Goal: Task Accomplishment & Management: Manage account settings

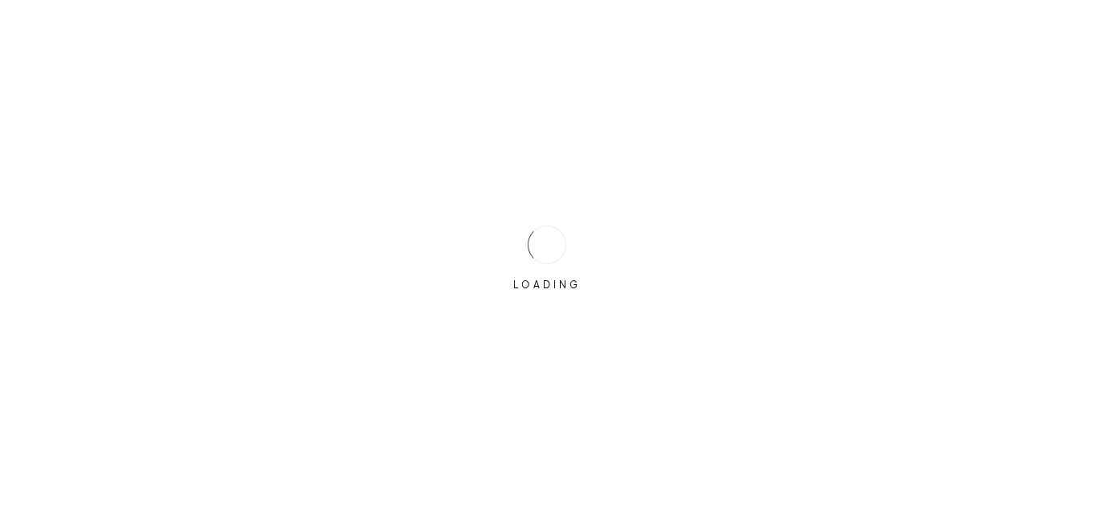
click at [462, 237] on div "LOADING" at bounding box center [547, 258] width 1094 height 517
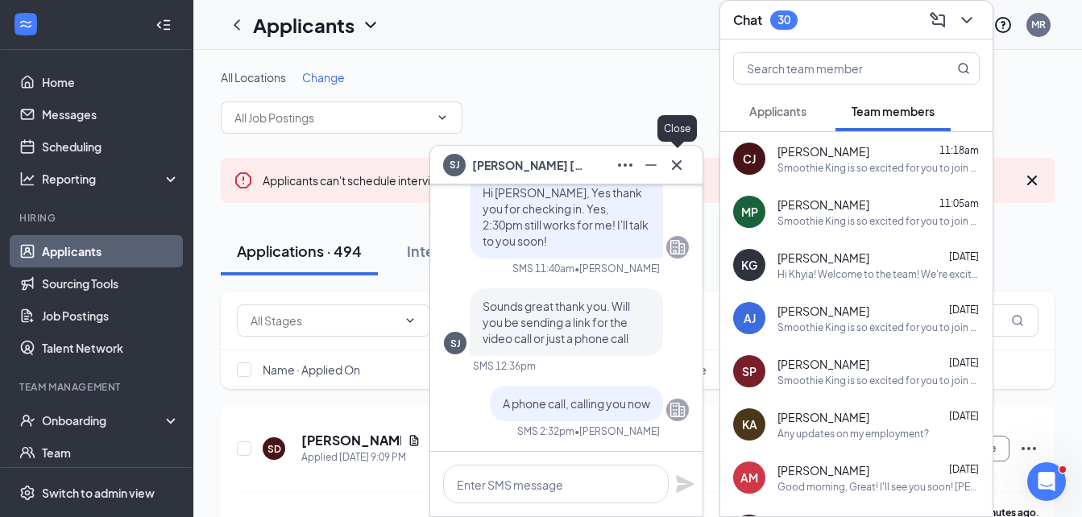
click at [672, 168] on icon "Cross" at bounding box center [676, 164] width 19 height 19
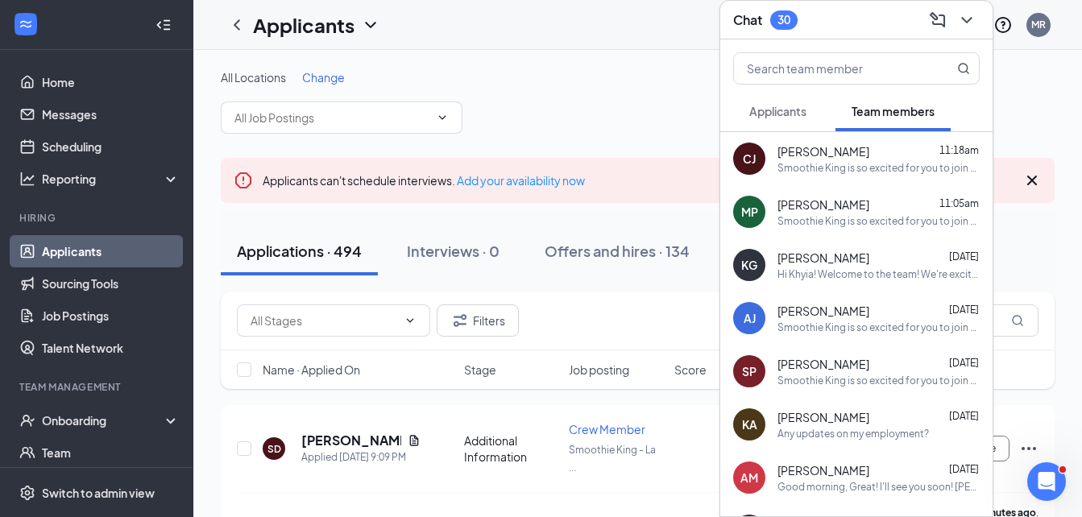
click at [792, 117] on span "Applicants" at bounding box center [777, 111] width 57 height 14
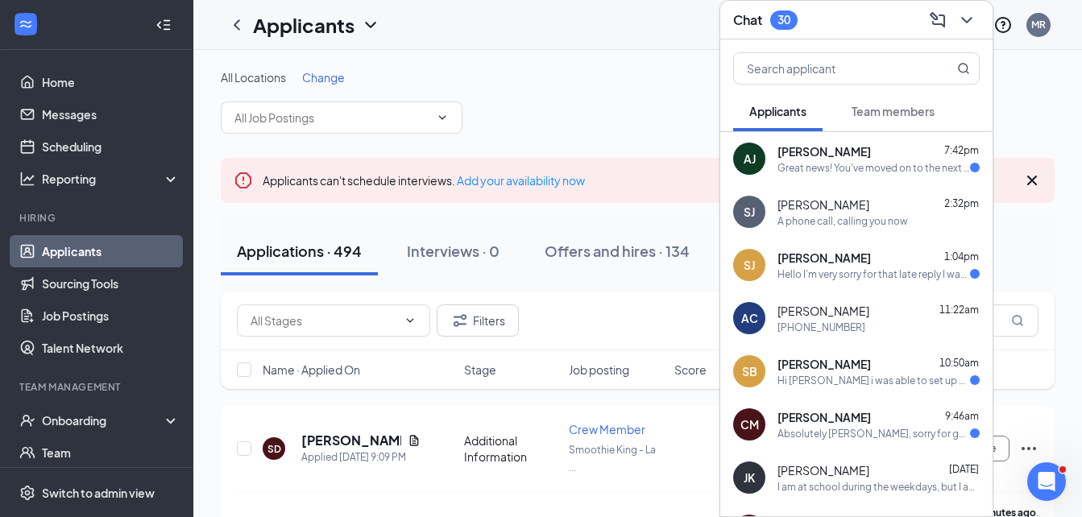
click at [814, 416] on span "[PERSON_NAME]" at bounding box center [823, 417] width 93 height 16
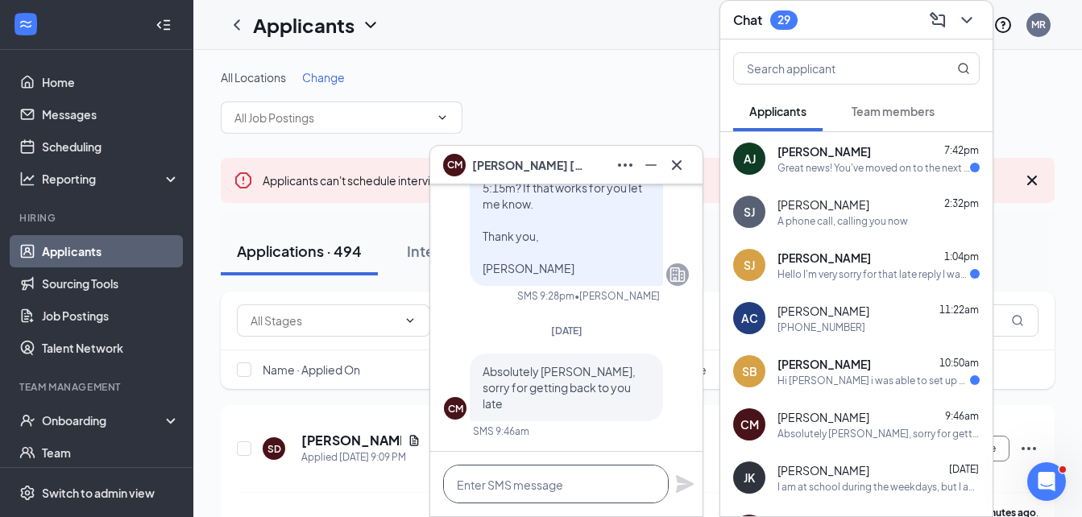
click at [515, 482] on textarea at bounding box center [556, 484] width 226 height 39
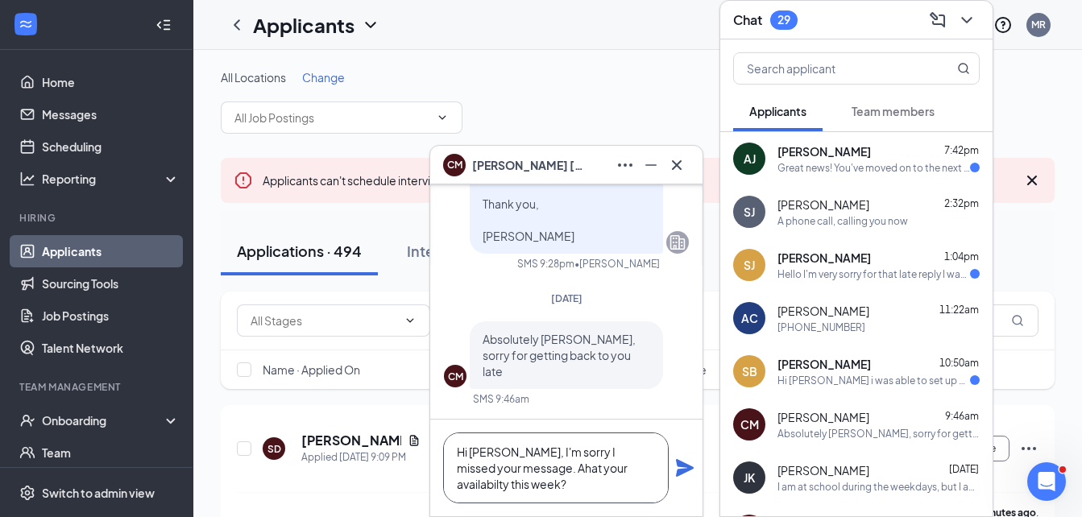
click at [519, 468] on textarea "Hi [PERSON_NAME], I'm sorry I missed your message. Ahat your availabilty this w…" at bounding box center [556, 468] width 226 height 71
click at [524, 487] on textarea "Hi [PERSON_NAME], I'm sorry I missed your message. What your availabilty this w…" at bounding box center [556, 468] width 226 height 71
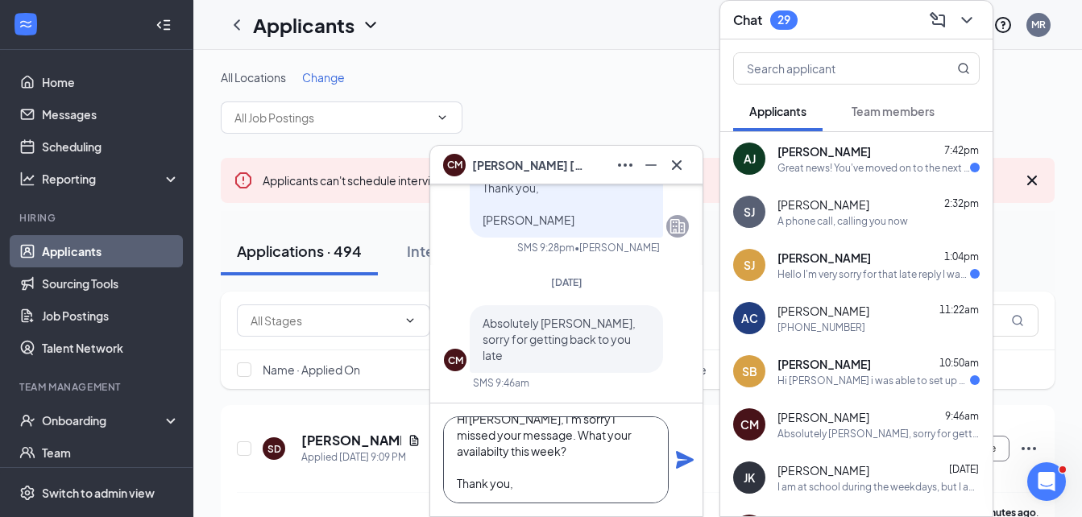
scroll to position [49, 0]
type textarea "Hi [PERSON_NAME], I'm sorry I missed your message. What your availabilty this w…"
click at [691, 461] on icon "Plane" at bounding box center [685, 460] width 18 height 18
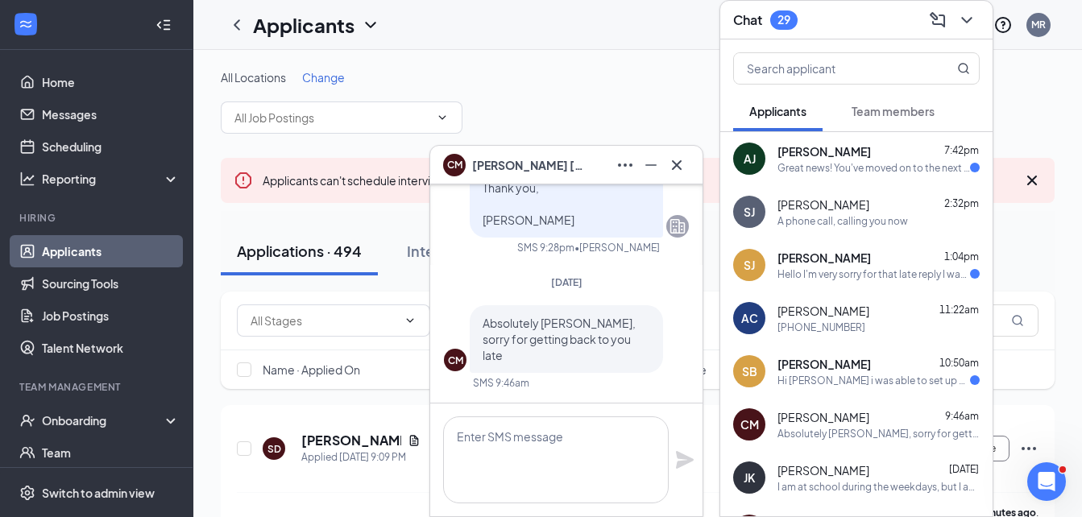
scroll to position [0, 0]
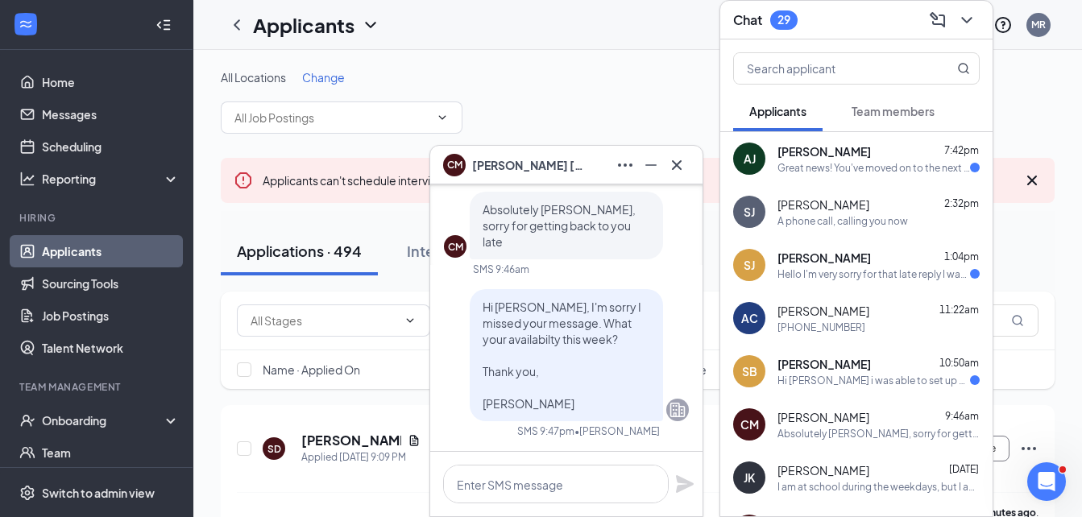
click at [901, 388] on div "SB [PERSON_NAME] 10:50am Hi [PERSON_NAME] i was able to set up an interview if …" at bounding box center [856, 371] width 272 height 53
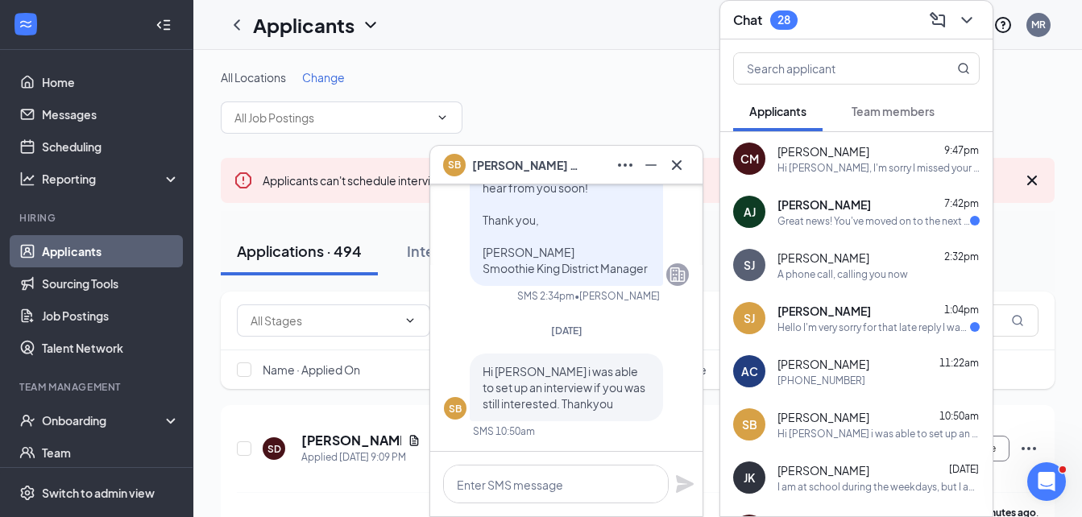
click at [851, 304] on div "[PERSON_NAME] 1:04pm" at bounding box center [878, 311] width 202 height 16
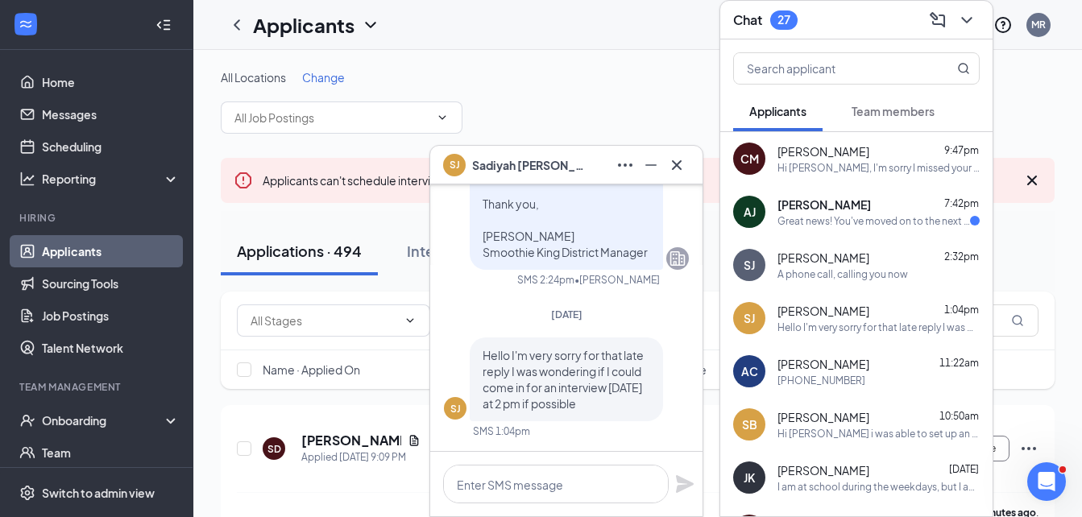
click at [863, 207] on div "[PERSON_NAME] 7:42pm" at bounding box center [878, 205] width 202 height 16
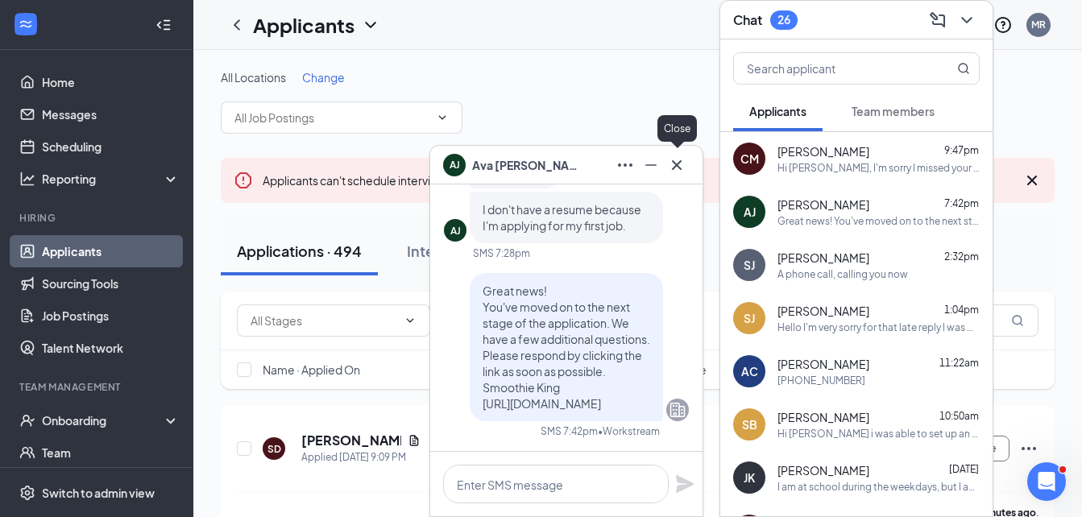
click at [681, 159] on icon "Cross" at bounding box center [676, 164] width 19 height 19
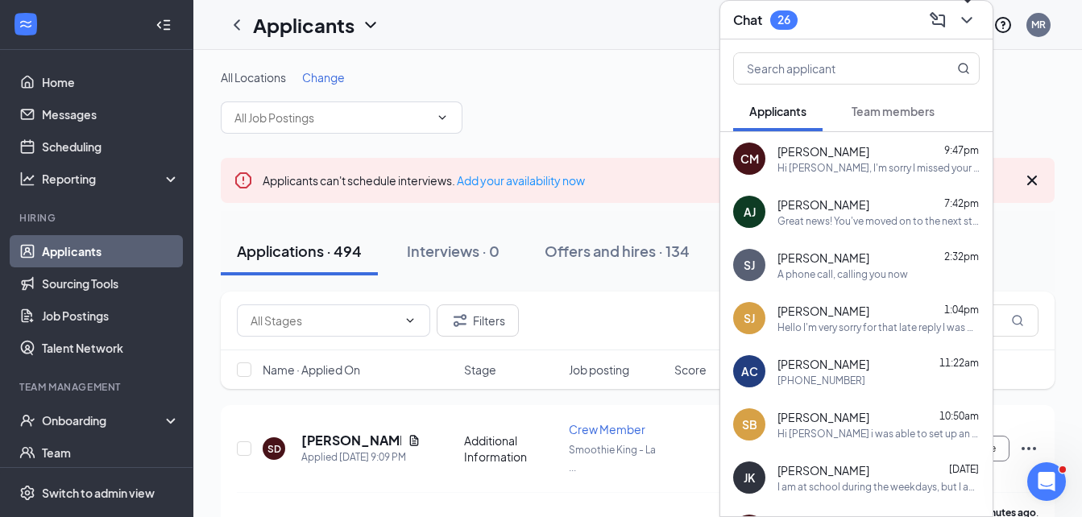
click at [960, 17] on icon "ChevronDown" at bounding box center [966, 19] width 19 height 19
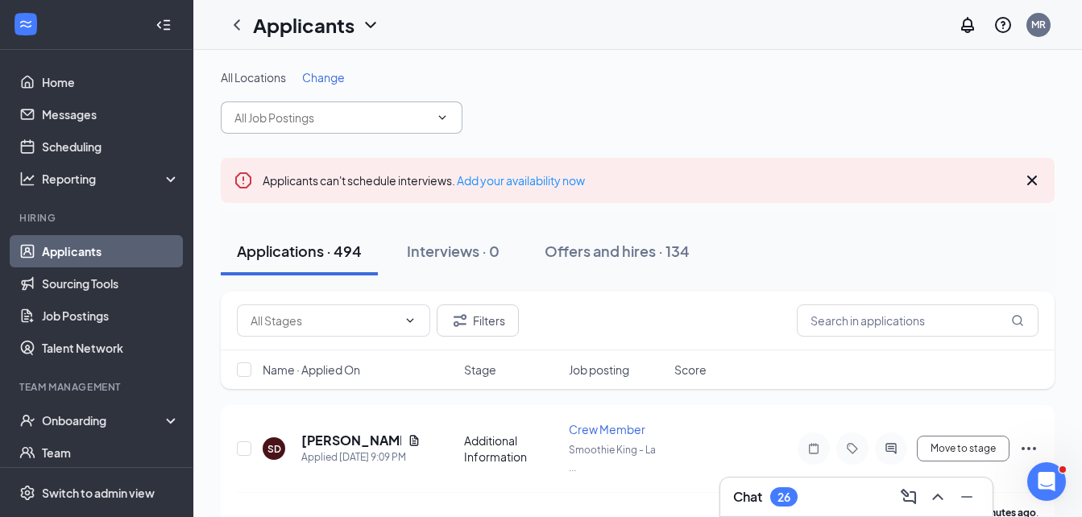
click at [299, 109] on input "text" at bounding box center [331, 118] width 195 height 18
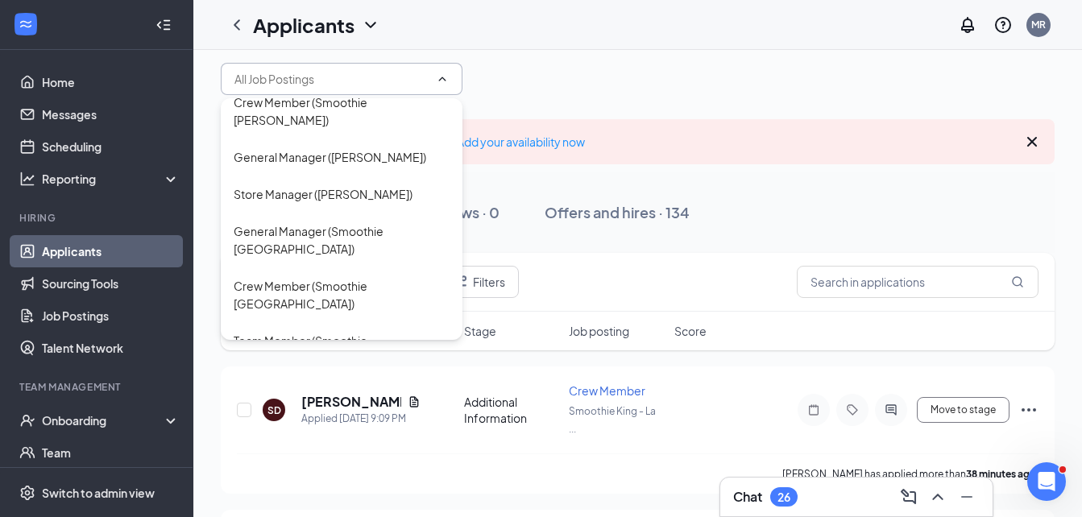
scroll to position [1636, 0]
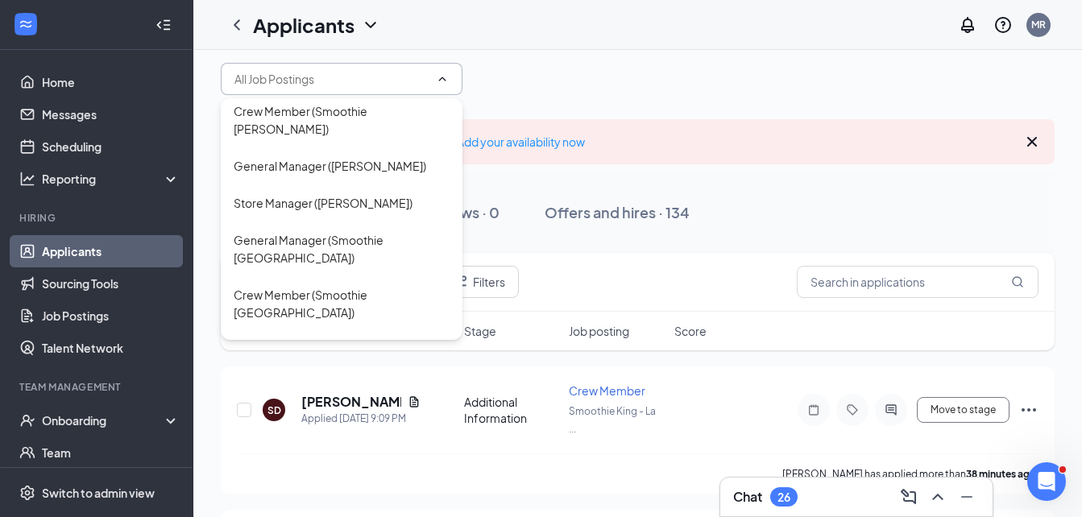
click at [359, 83] on div "Shift Leader ([PERSON_NAME])" at bounding box center [316, 74] width 164 height 18
type input "Shift Leader ([PERSON_NAME])"
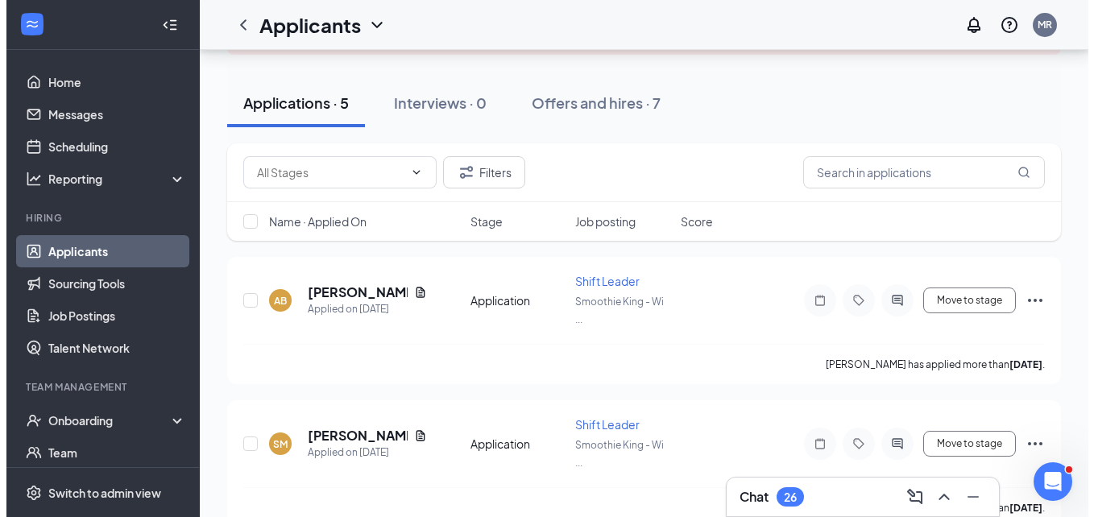
scroll to position [161, 0]
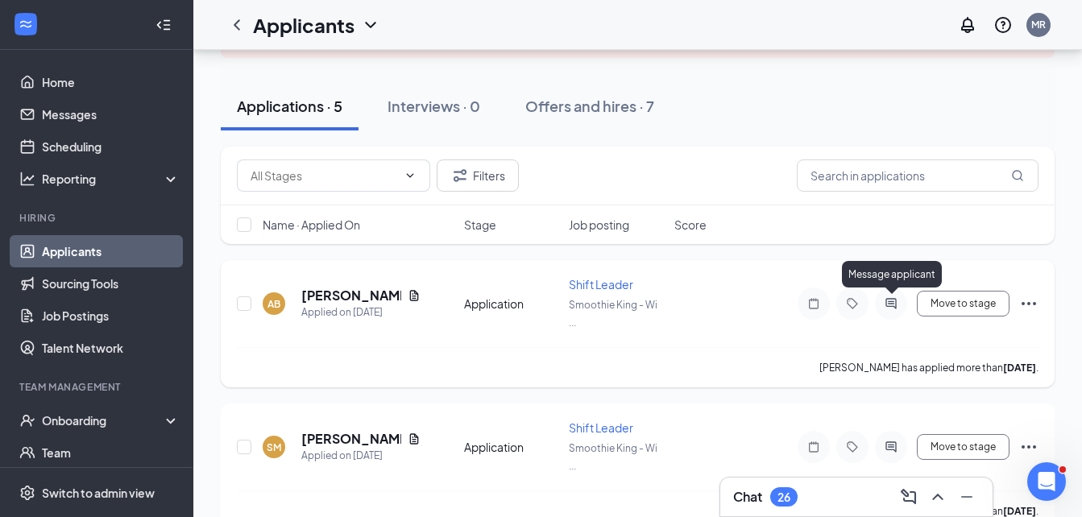
click at [890, 300] on icon "ActiveChat" at bounding box center [890, 303] width 19 height 13
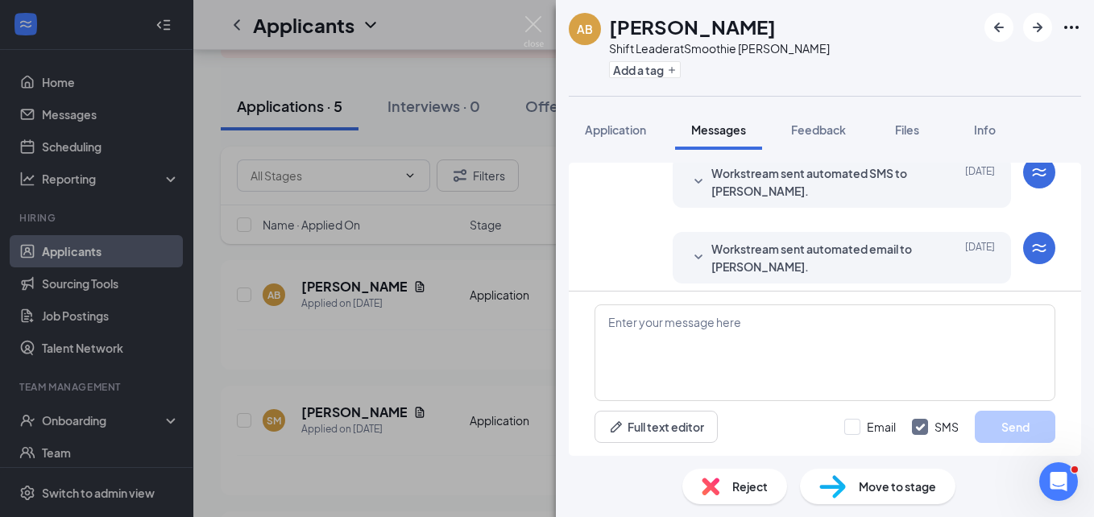
scroll to position [70, 0]
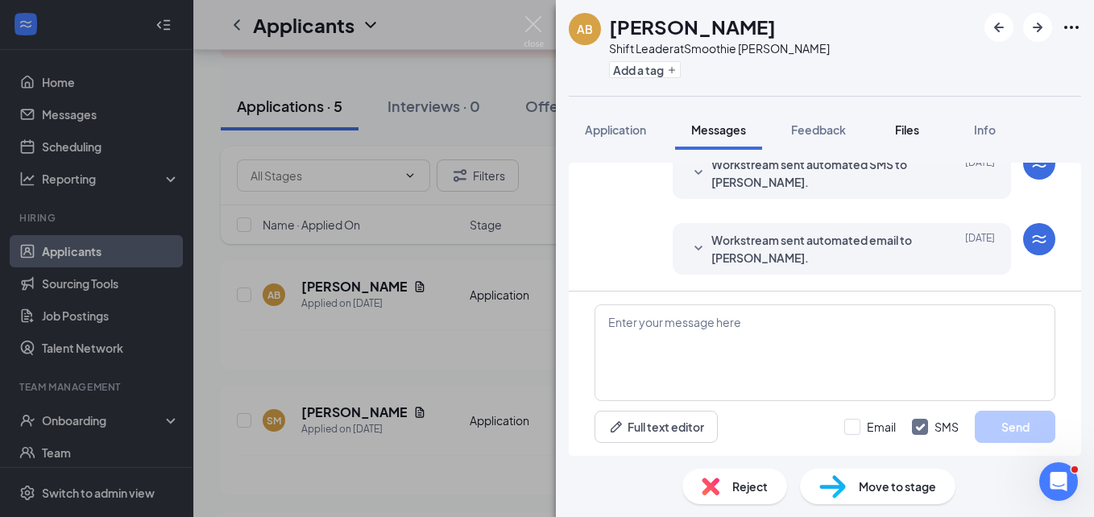
click at [913, 129] on span "Files" at bounding box center [907, 129] width 24 height 14
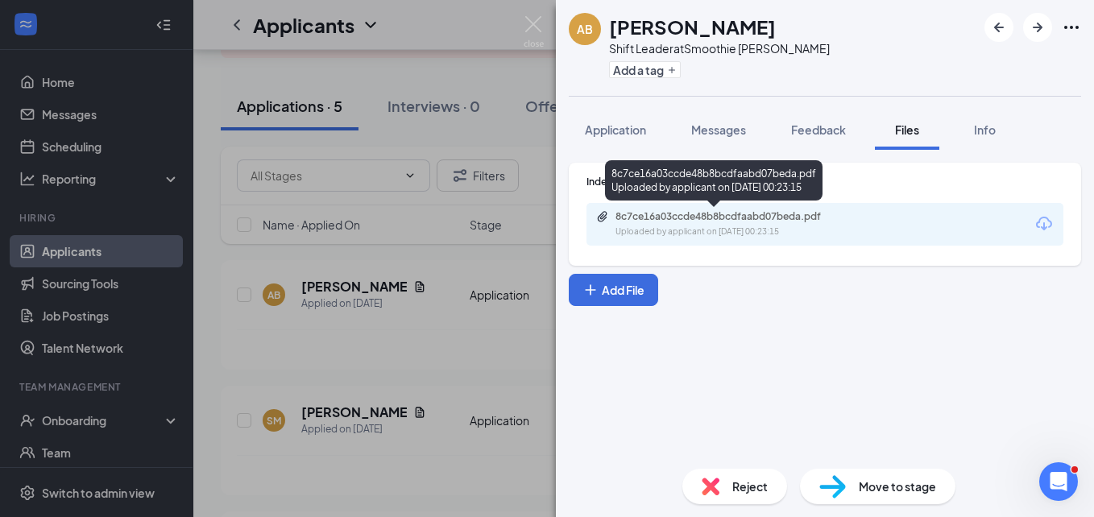
click at [738, 222] on div "8c7ce16a03ccde48b8bcdfaabd07beda.pdf" at bounding box center [728, 216] width 226 height 13
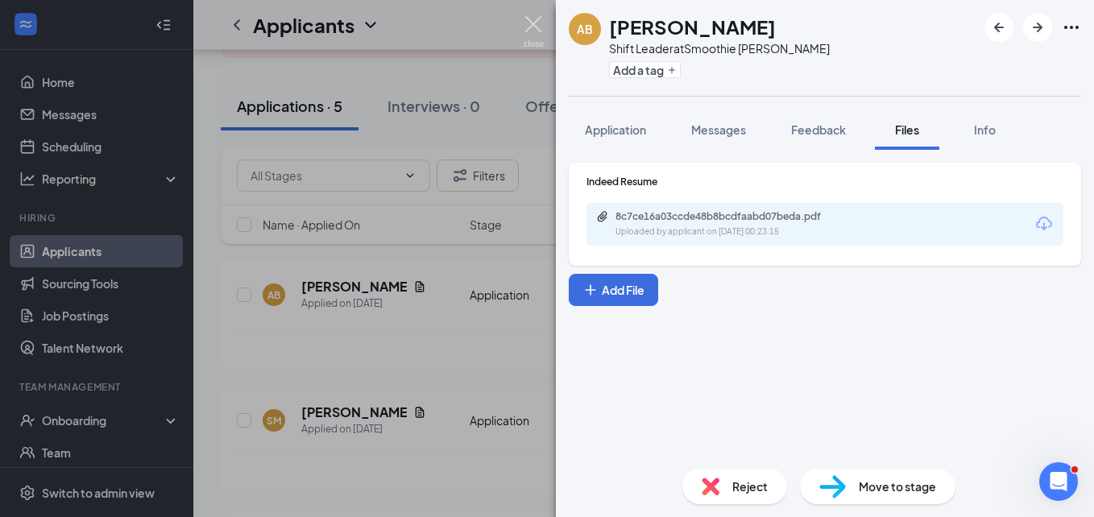
click at [524, 34] on img at bounding box center [534, 31] width 20 height 31
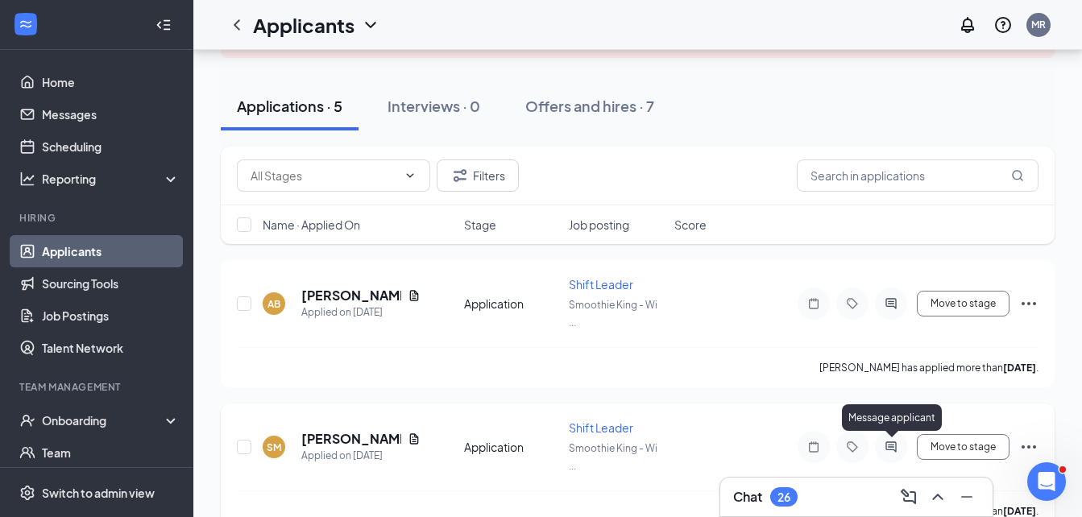
click at [894, 446] on icon "ActiveChat" at bounding box center [890, 447] width 19 height 13
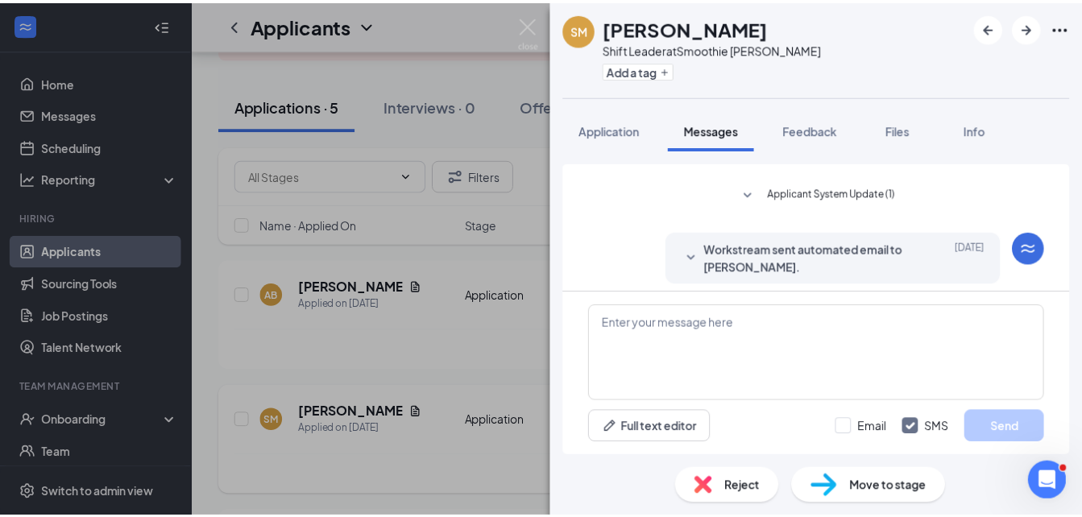
scroll to position [70, 0]
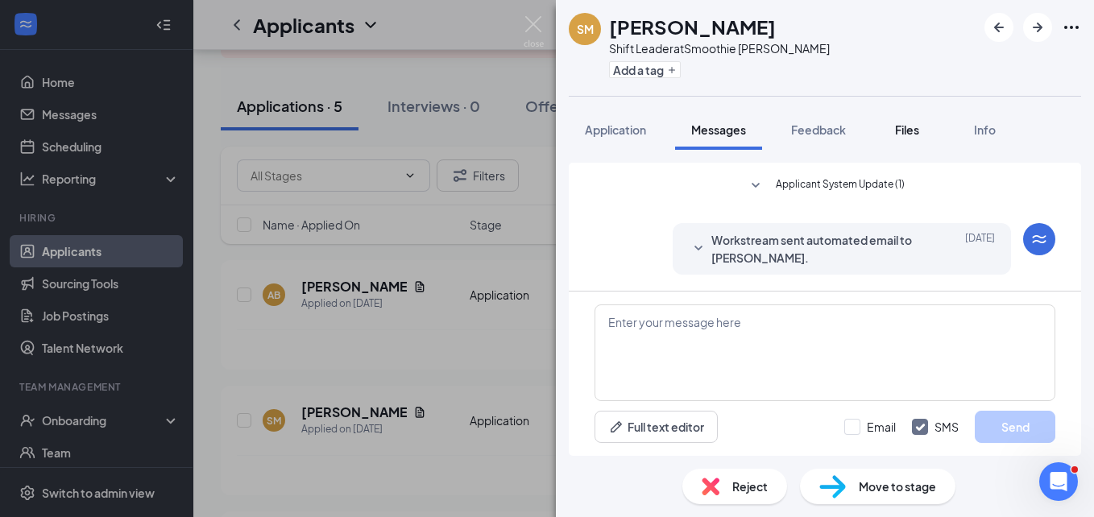
click at [912, 138] on button "Files" at bounding box center [907, 130] width 64 height 40
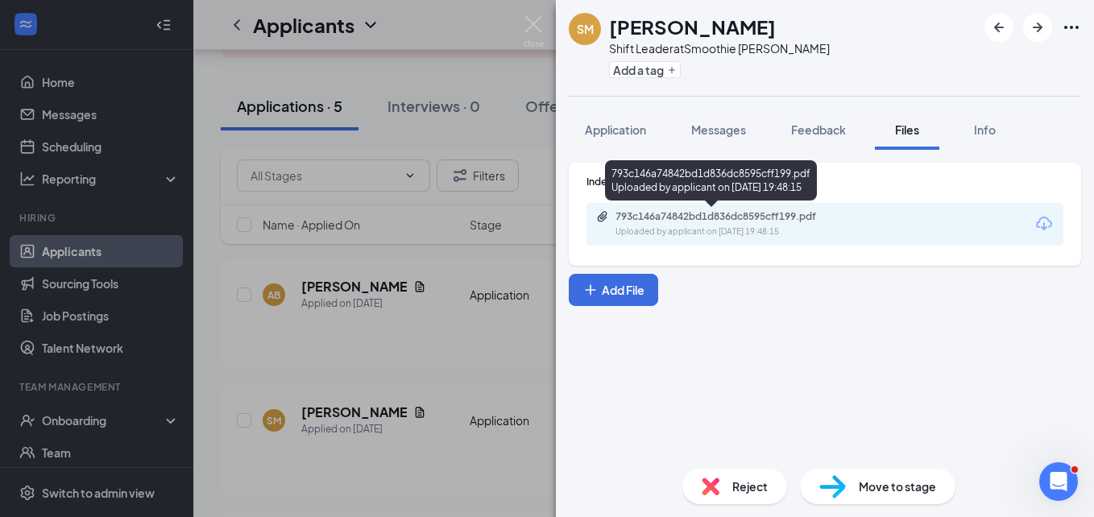
click at [838, 217] on div "793c146a74842bd1d836dc8595cff199.pdf" at bounding box center [728, 216] width 226 height 13
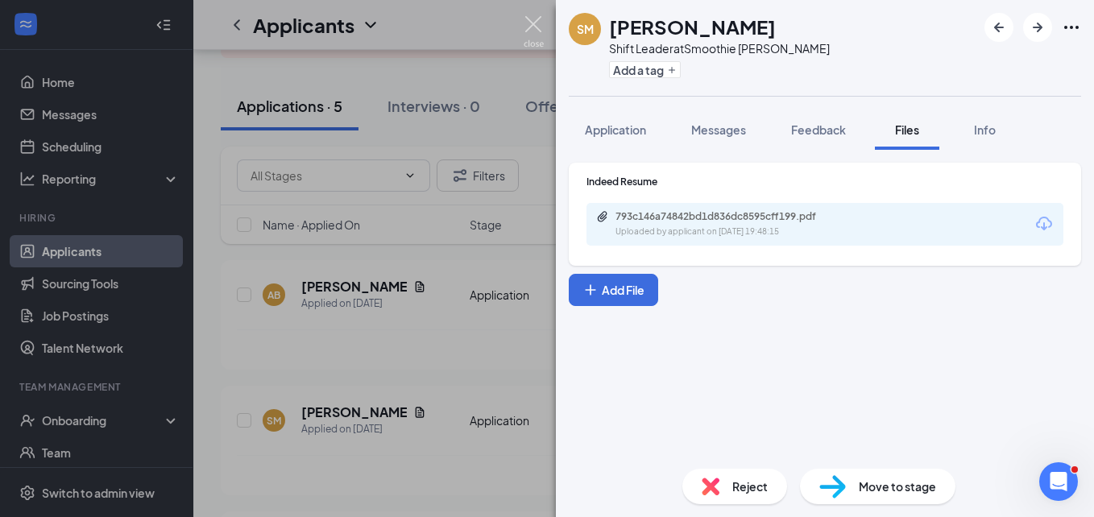
click at [531, 31] on img at bounding box center [534, 31] width 20 height 31
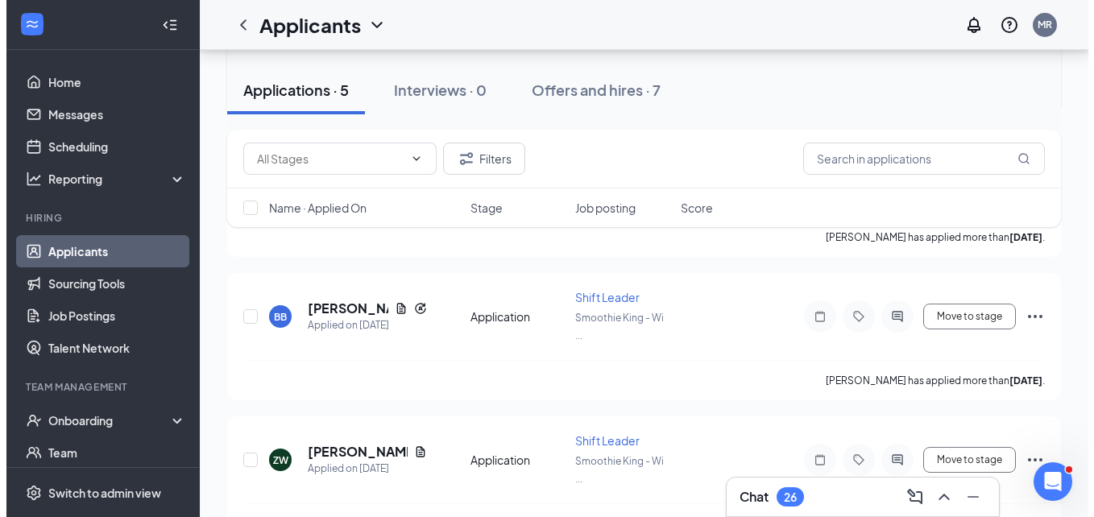
scroll to position [436, 0]
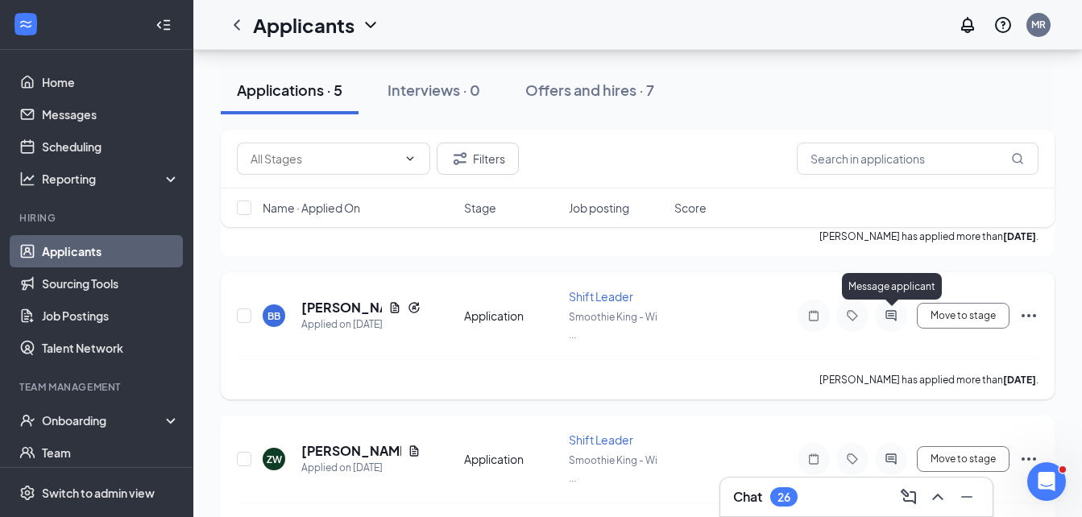
click at [895, 309] on icon "ActiveChat" at bounding box center [890, 315] width 19 height 13
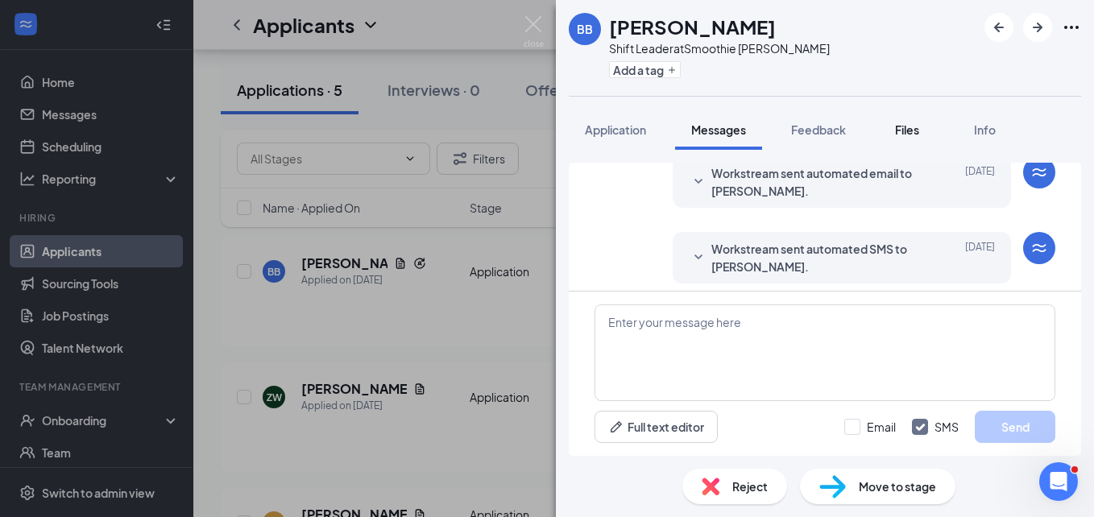
scroll to position [70, 0]
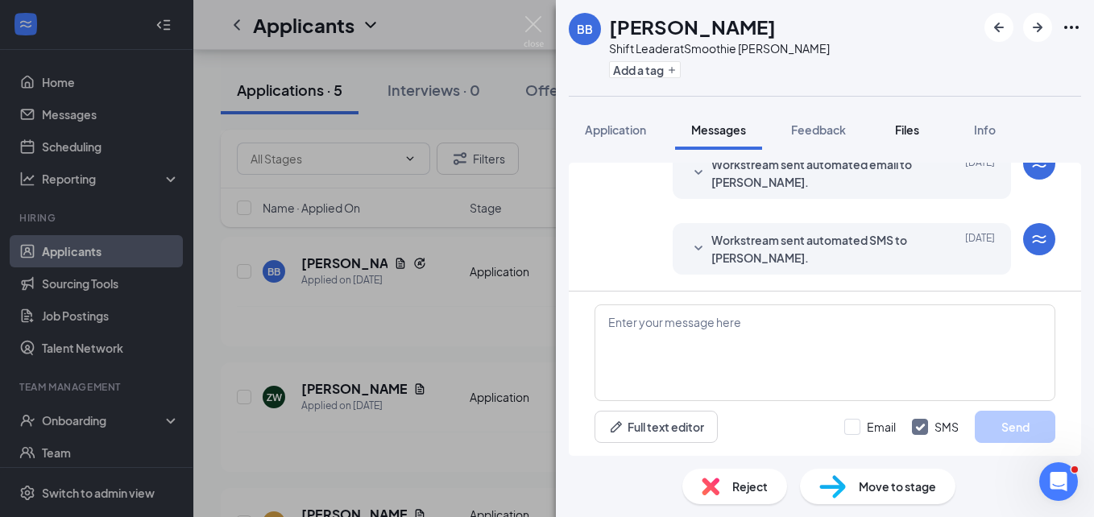
click at [919, 126] on span "Files" at bounding box center [907, 129] width 24 height 14
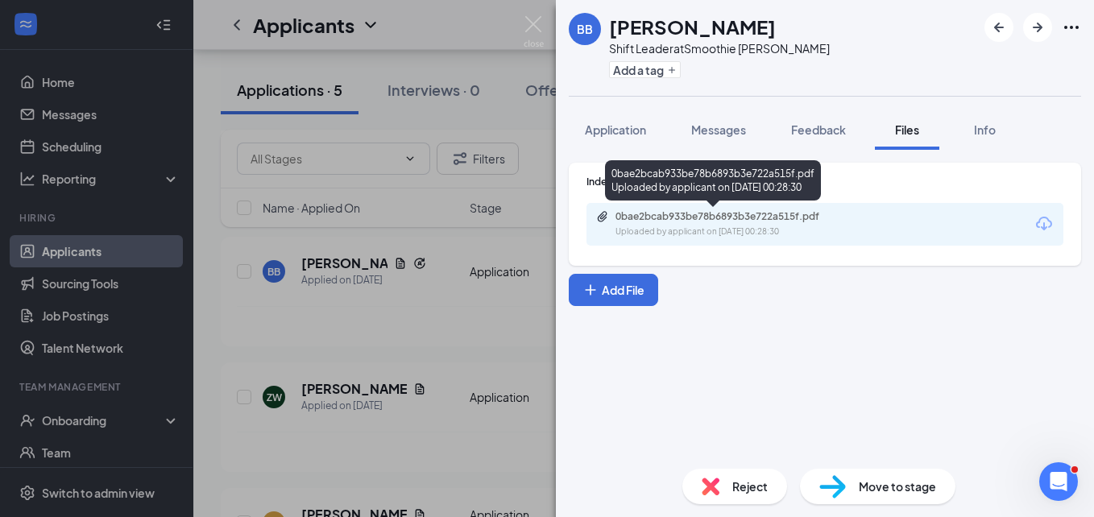
click at [765, 220] on div "0bae2bcab933be78b6893b3e722a515f.pdf" at bounding box center [728, 216] width 226 height 13
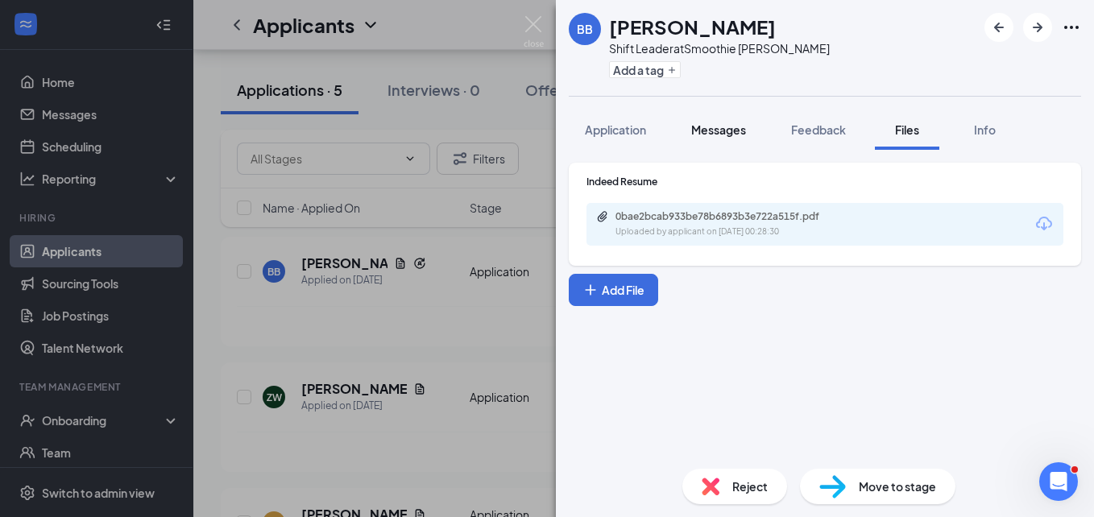
click at [715, 136] on span "Messages" at bounding box center [718, 129] width 55 height 14
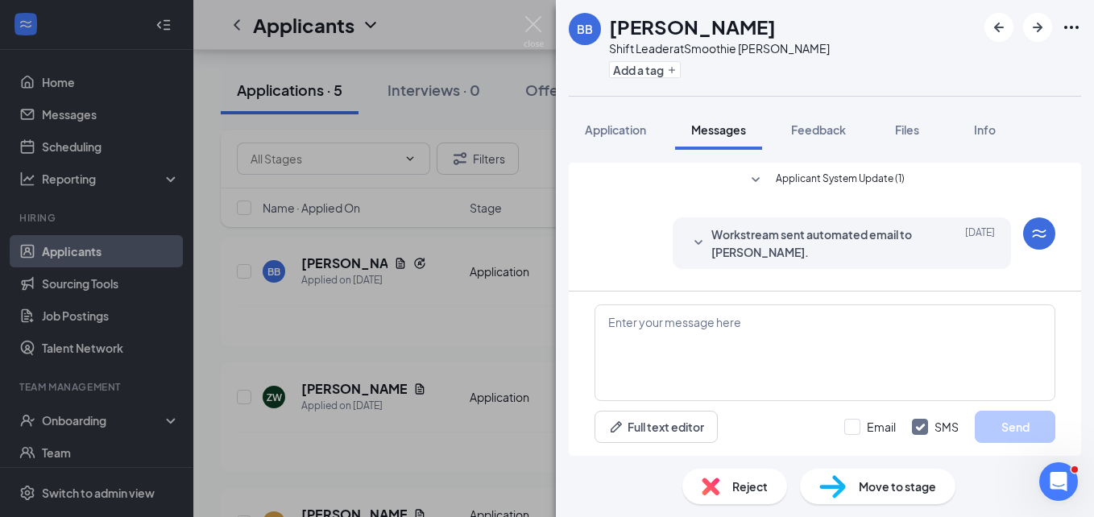
scroll to position [70, 0]
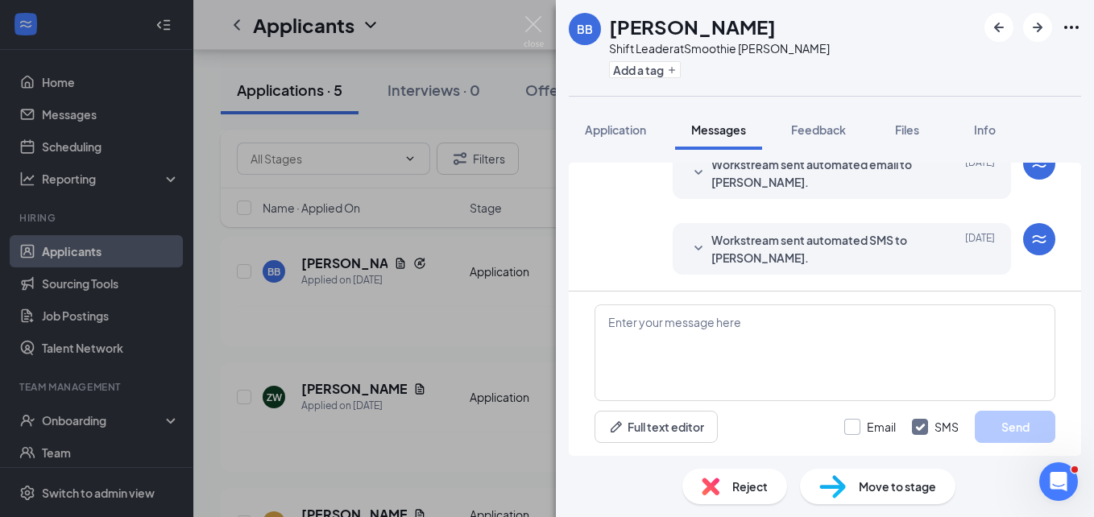
click at [855, 429] on input "Email" at bounding box center [870, 427] width 52 height 16
checkbox input "true"
click at [762, 337] on textarea at bounding box center [824, 352] width 461 height 97
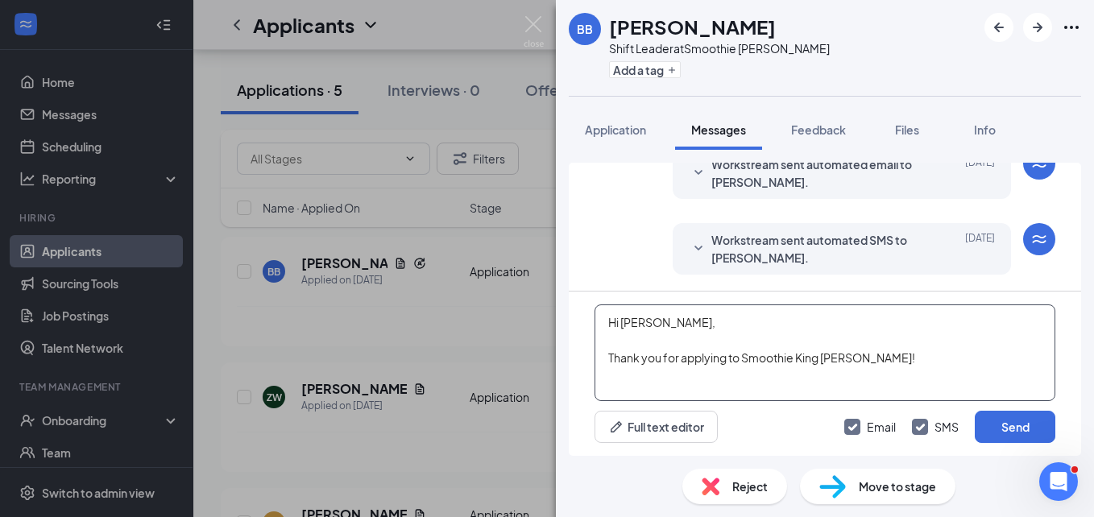
click at [903, 358] on textarea "Hi [PERSON_NAME], Thank you for applying to Smoothie King [PERSON_NAME]!" at bounding box center [824, 352] width 461 height 97
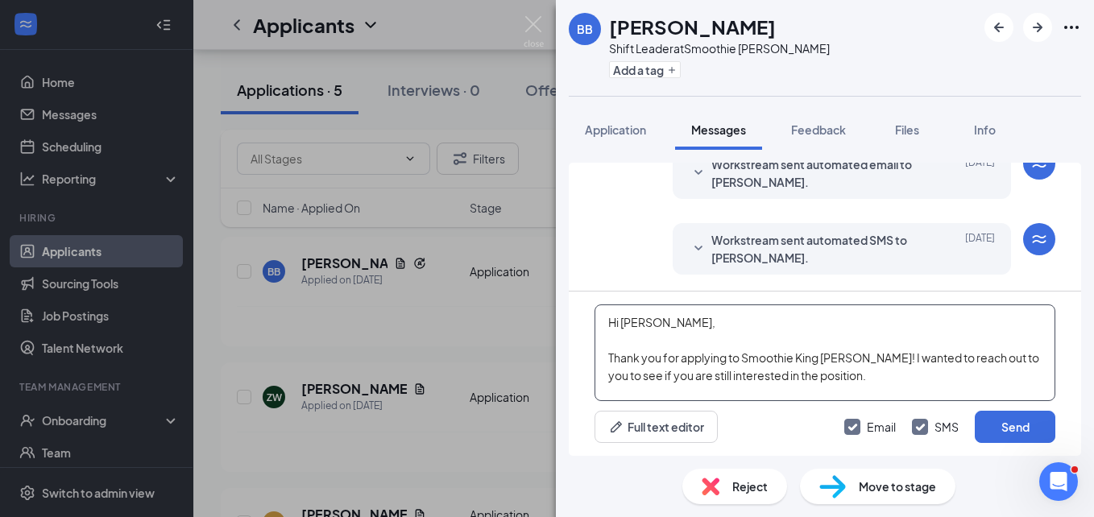
click at [872, 370] on textarea "Hi [PERSON_NAME], Thank you for applying to Smoothie King [PERSON_NAME]! I want…" at bounding box center [824, 352] width 461 height 97
click at [1032, 370] on textarea "Hi [PERSON_NAME], Thank you for applying to Smoothie King [PERSON_NAME]! I want…" at bounding box center [824, 352] width 461 height 97
click at [1021, 384] on textarea "Hi [PERSON_NAME], Thank you for applying to Smoothie King [PERSON_NAME]! I want…" at bounding box center [824, 352] width 461 height 97
click at [866, 379] on textarea "Hi [PERSON_NAME], Thank you for applying to Smoothie King [PERSON_NAME]! I want…" at bounding box center [824, 352] width 461 height 97
click at [793, 388] on textarea "Hi [PERSON_NAME], Thank you for applying to Smoothie King [PERSON_NAME]! I want…" at bounding box center [824, 352] width 461 height 97
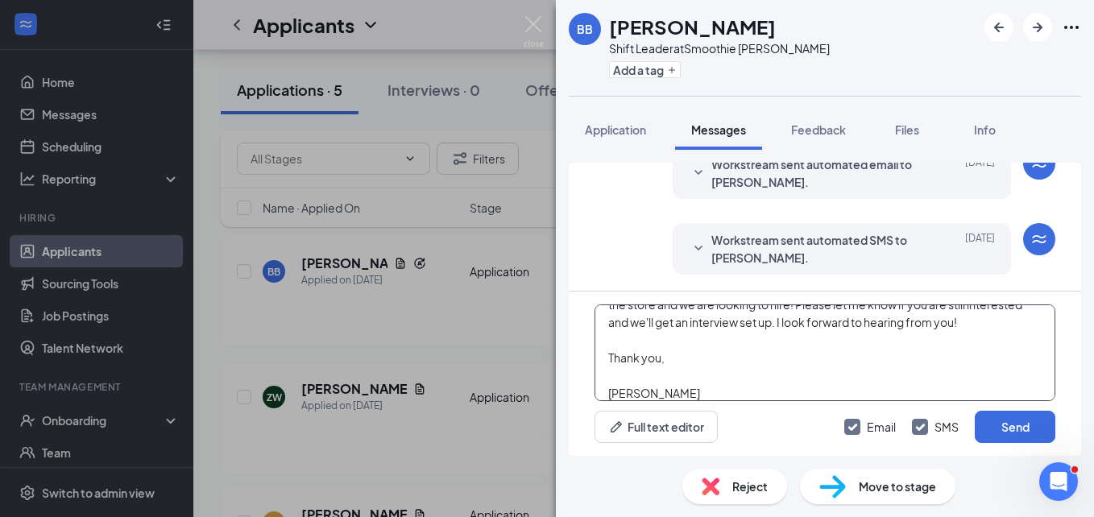
scroll to position [106, 0]
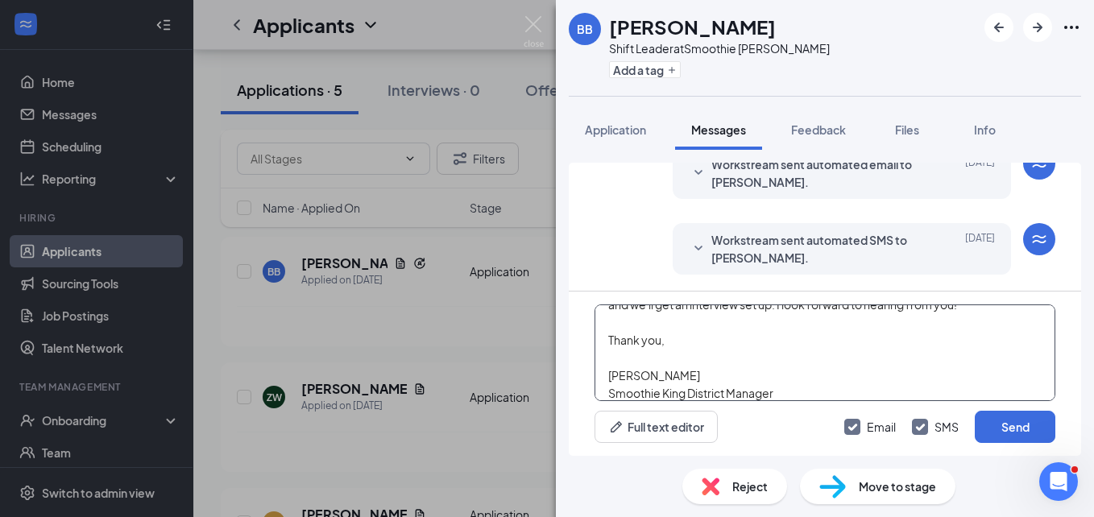
type textarea "Hi [PERSON_NAME], Thank you for applying to Smoothie King [PERSON_NAME]! I want…"
click at [917, 421] on input "SMS" at bounding box center [935, 427] width 47 height 16
checkbox input "false"
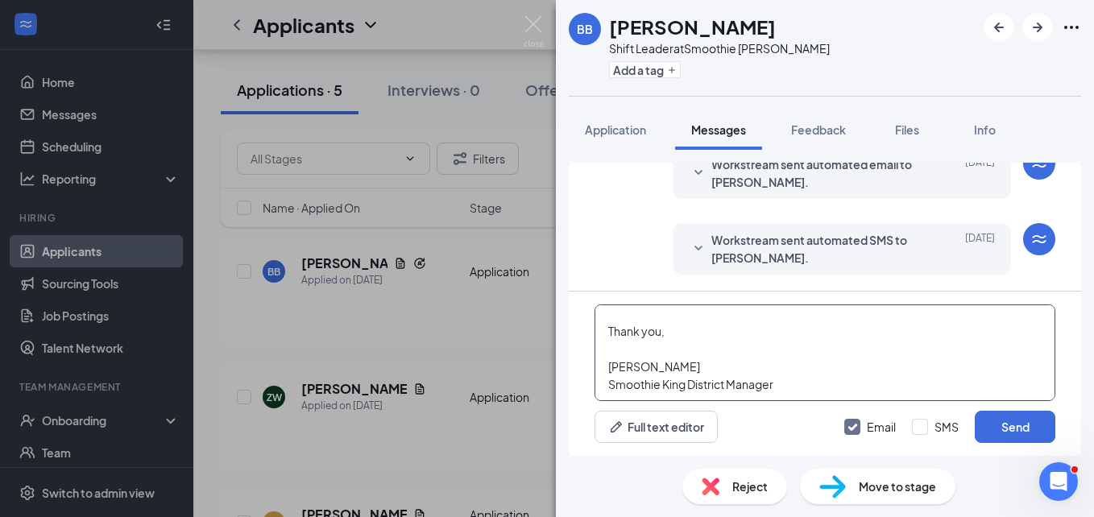
scroll to position [116, 0]
click at [1037, 430] on button "Send" at bounding box center [1015, 427] width 81 height 32
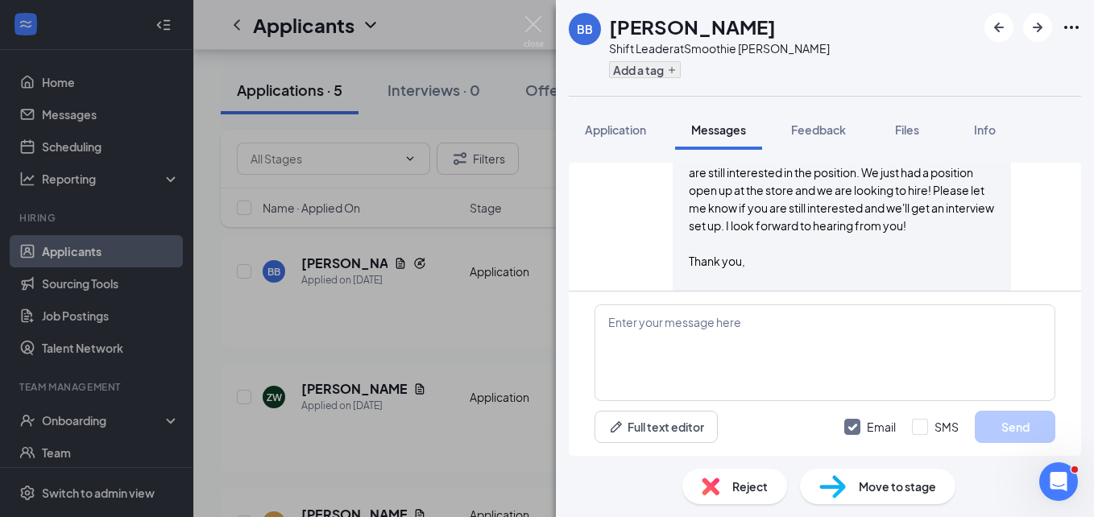
scroll to position [386, 0]
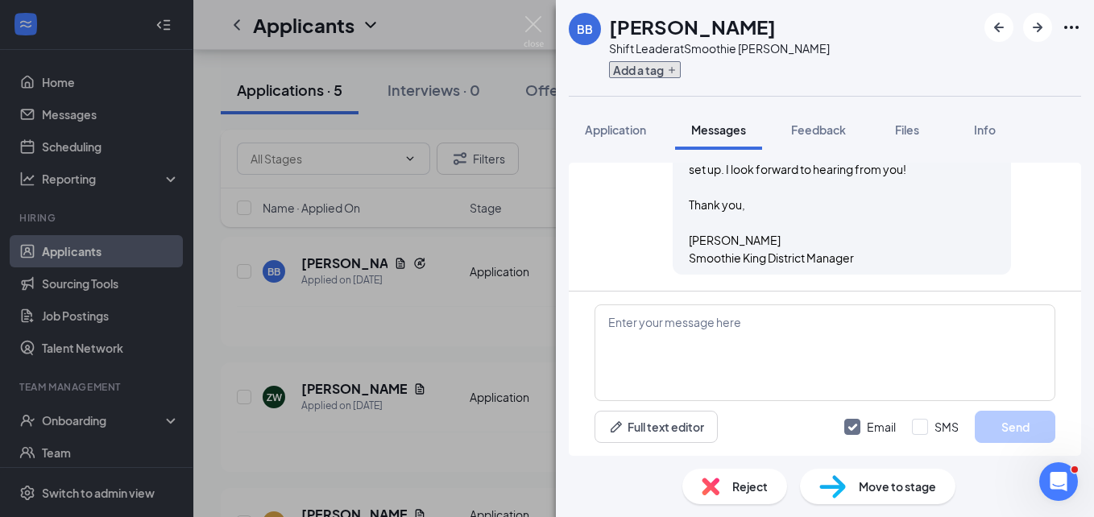
click at [667, 70] on button "Add a tag" at bounding box center [645, 69] width 72 height 17
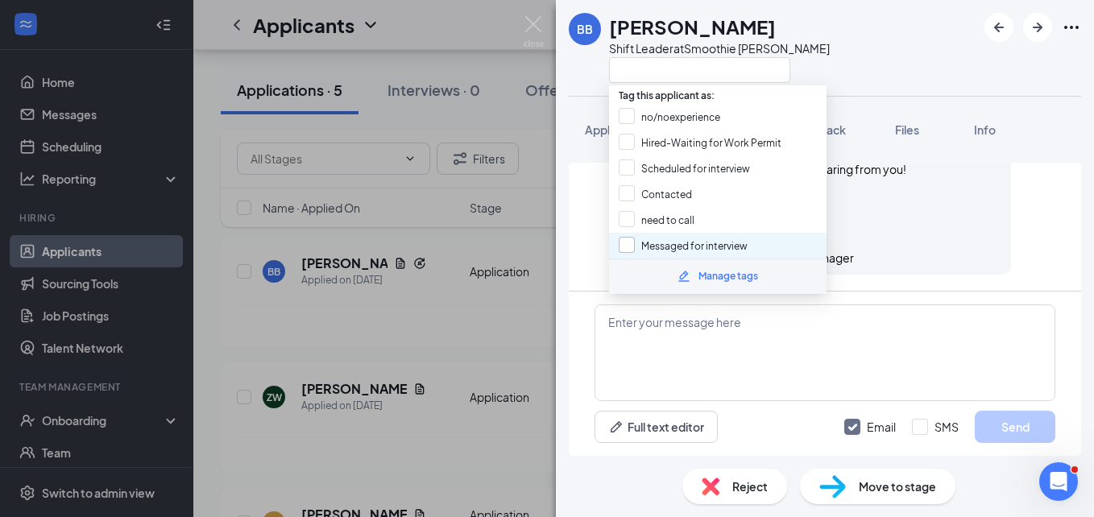
click at [632, 245] on input "Messaged for interview" at bounding box center [683, 246] width 129 height 18
checkbox input "true"
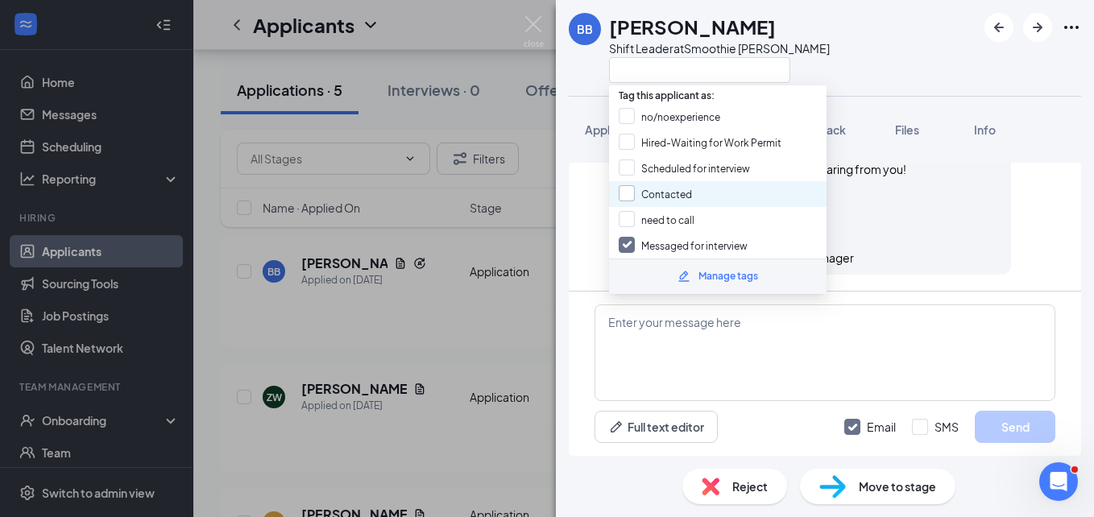
click at [623, 195] on input "Contacted" at bounding box center [655, 194] width 73 height 18
checkbox input "true"
click at [857, 63] on div "BB [PERSON_NAME] Shift Leader at Smoothie [PERSON_NAME]" at bounding box center [825, 48] width 538 height 96
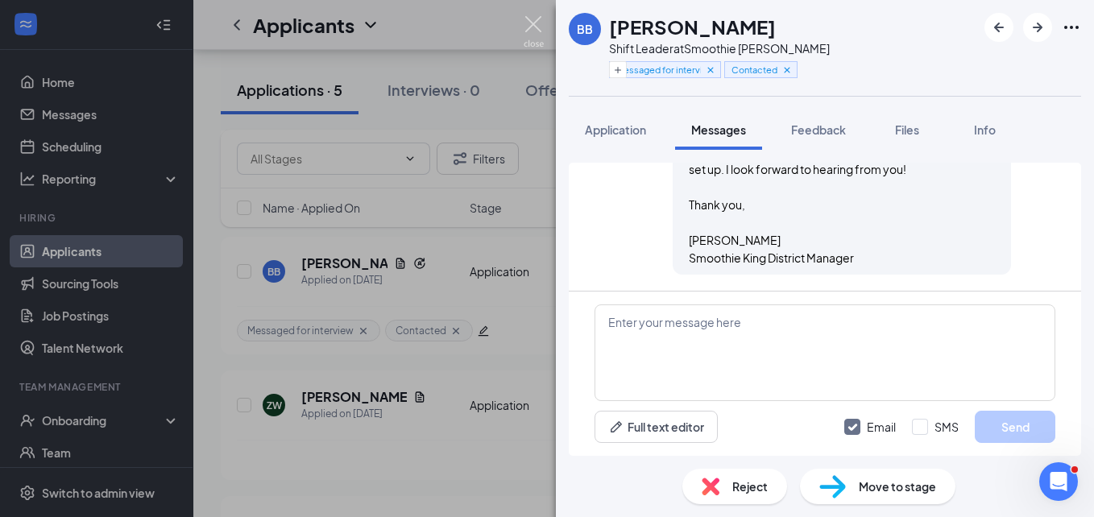
click at [531, 27] on img at bounding box center [534, 31] width 20 height 31
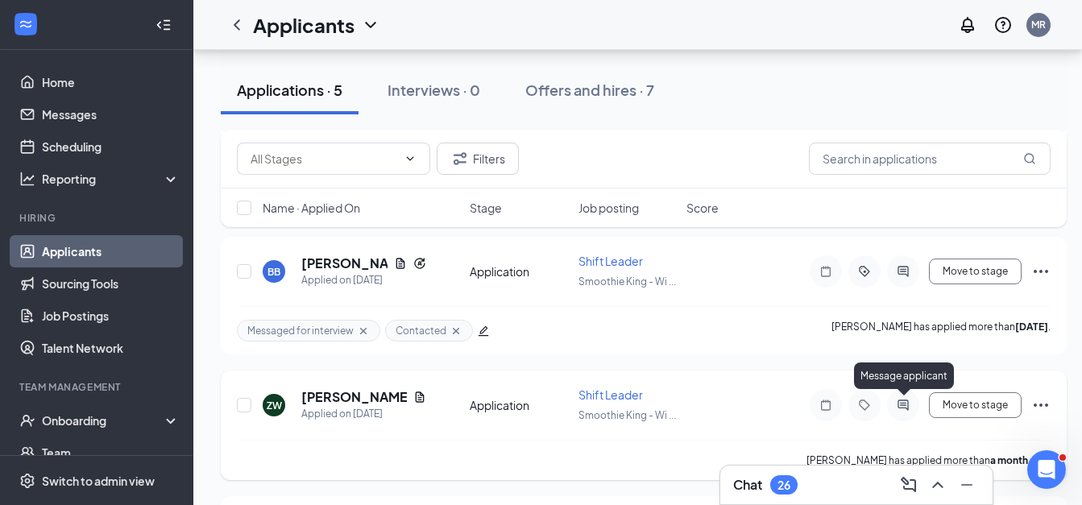
click at [911, 406] on icon "ActiveChat" at bounding box center [902, 405] width 19 height 13
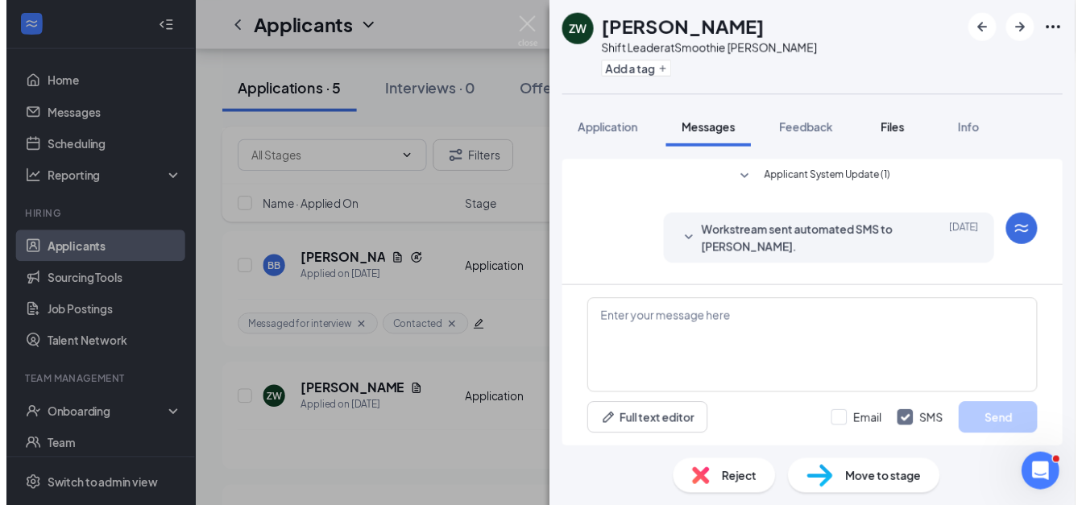
scroll to position [70, 0]
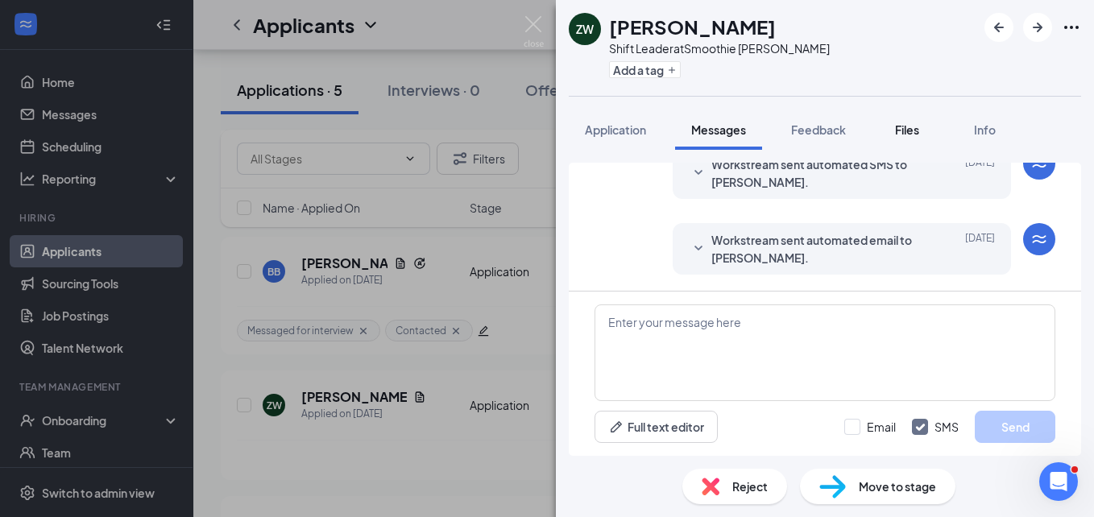
click at [905, 134] on span "Files" at bounding box center [907, 129] width 24 height 14
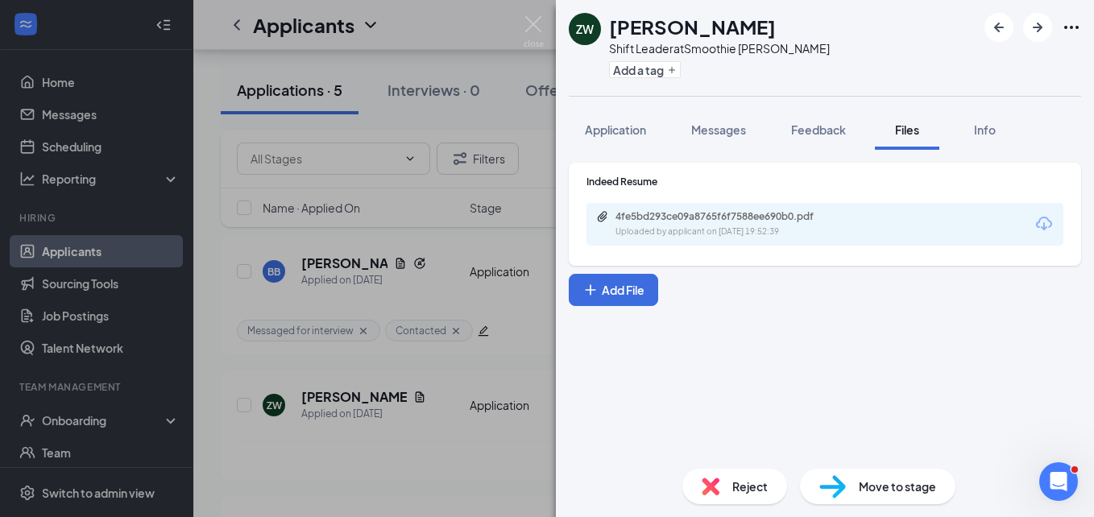
click at [752, 243] on div "4fe5bd293ce09a8765f6f7588ee690b0.pdf Uploaded by applicant on [DATE] 19:52:39" at bounding box center [824, 224] width 477 height 43
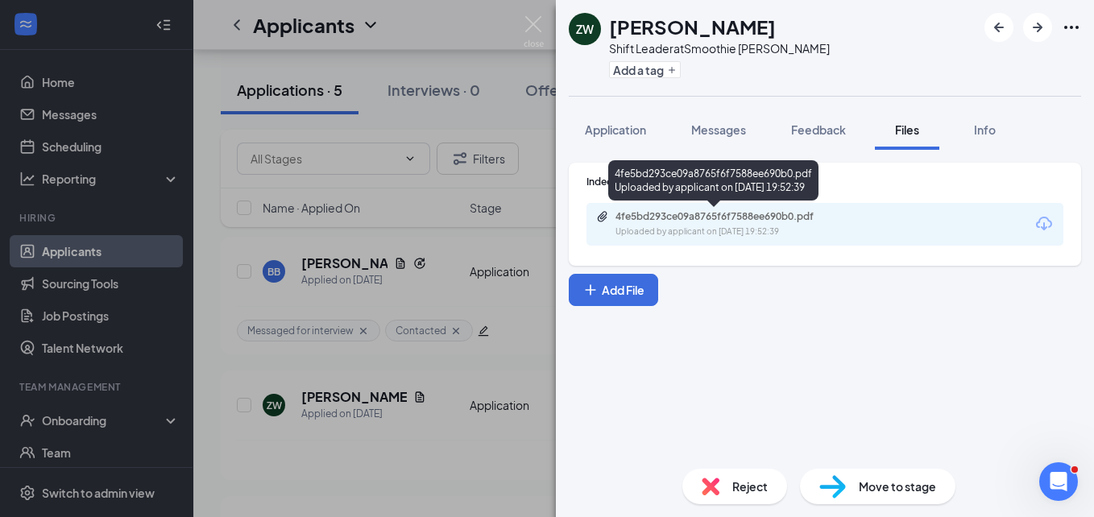
click at [746, 232] on div "Uploaded by applicant on [DATE] 19:52:39" at bounding box center [736, 232] width 242 height 13
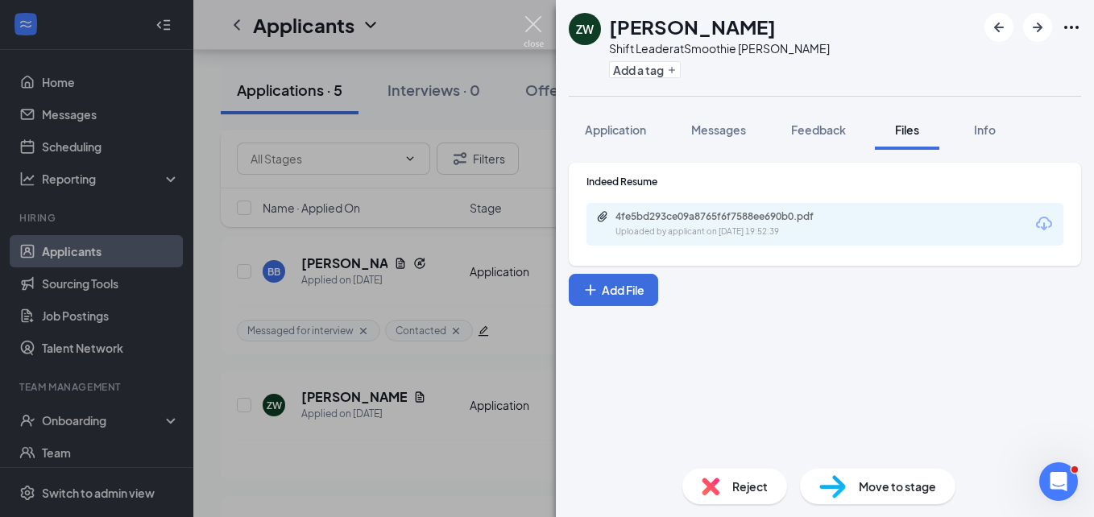
click at [537, 19] on img at bounding box center [534, 31] width 20 height 31
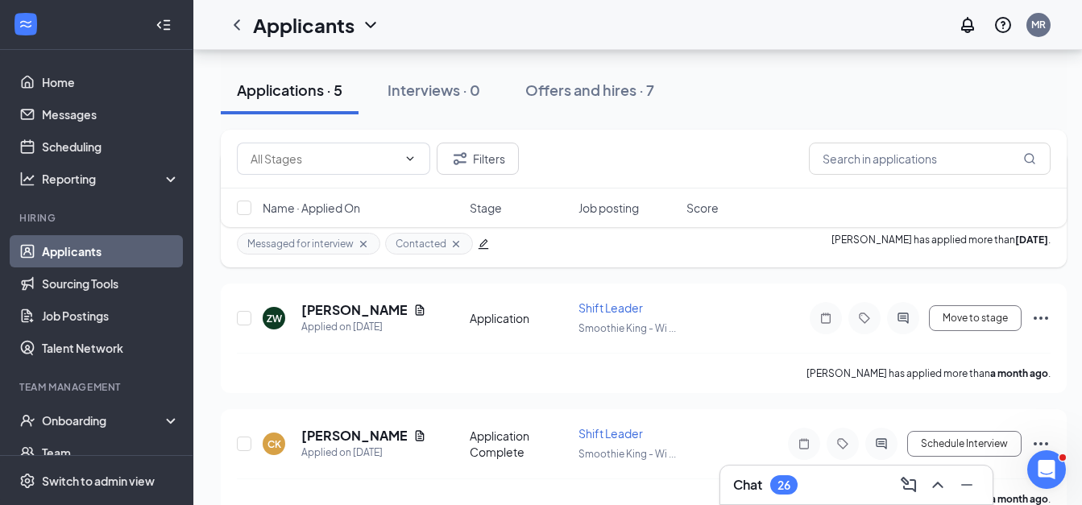
scroll to position [556, 0]
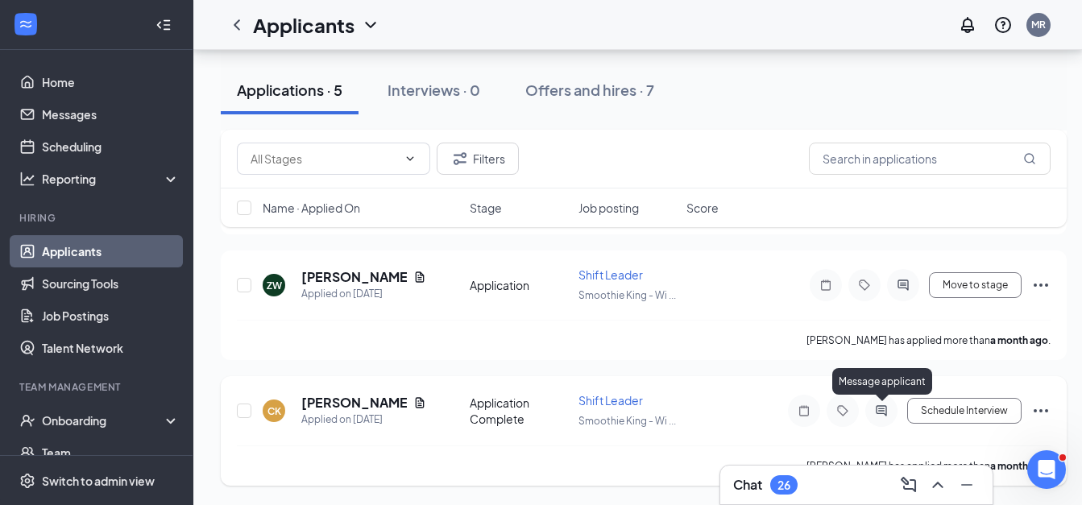
click at [880, 412] on icon "ActiveChat" at bounding box center [881, 410] width 19 height 13
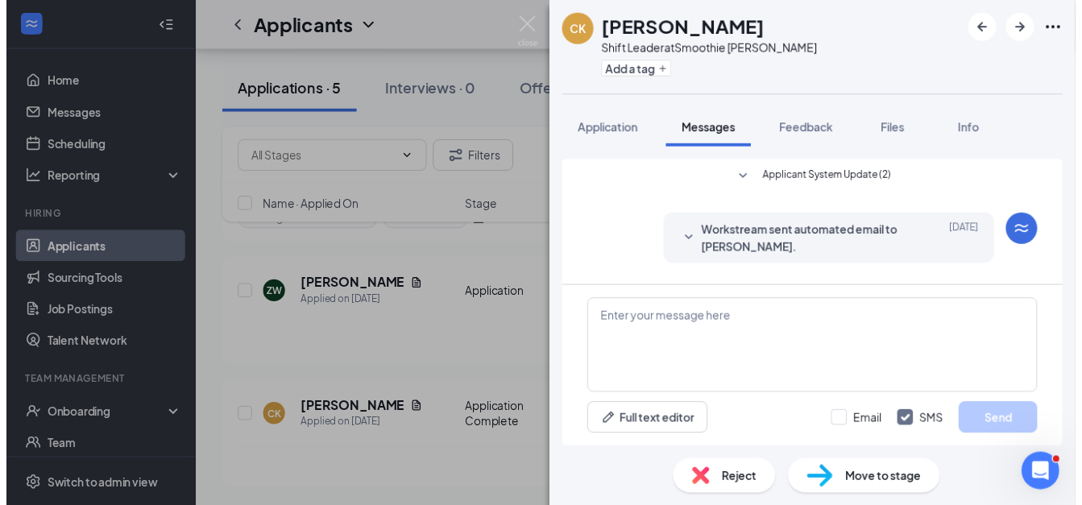
scroll to position [117, 0]
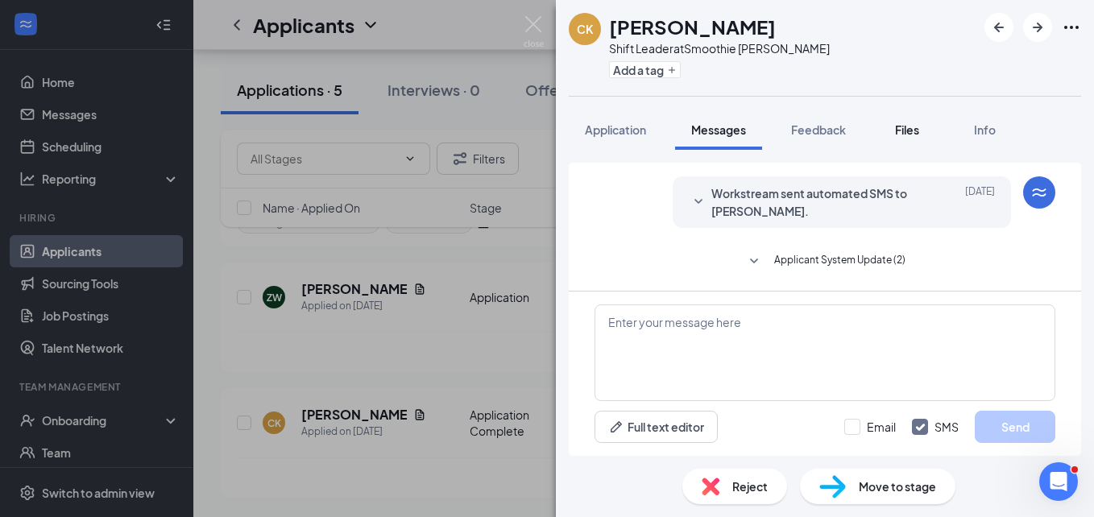
click at [915, 137] on div "Files" at bounding box center [907, 130] width 32 height 16
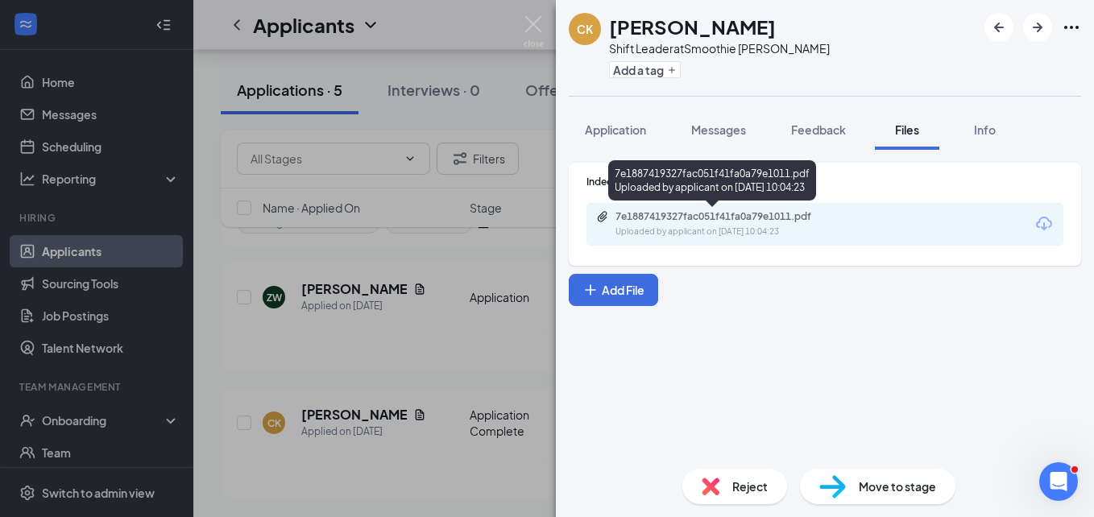
click at [669, 219] on div "7e1887419327fac051f41fa0a79e1011.pdf" at bounding box center [728, 216] width 226 height 13
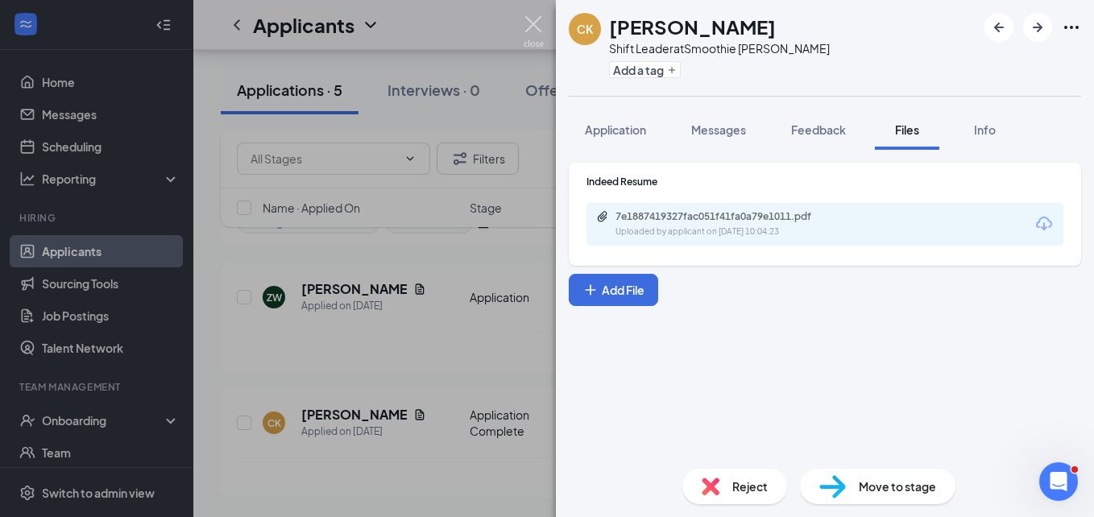
click at [536, 30] on img at bounding box center [534, 31] width 20 height 31
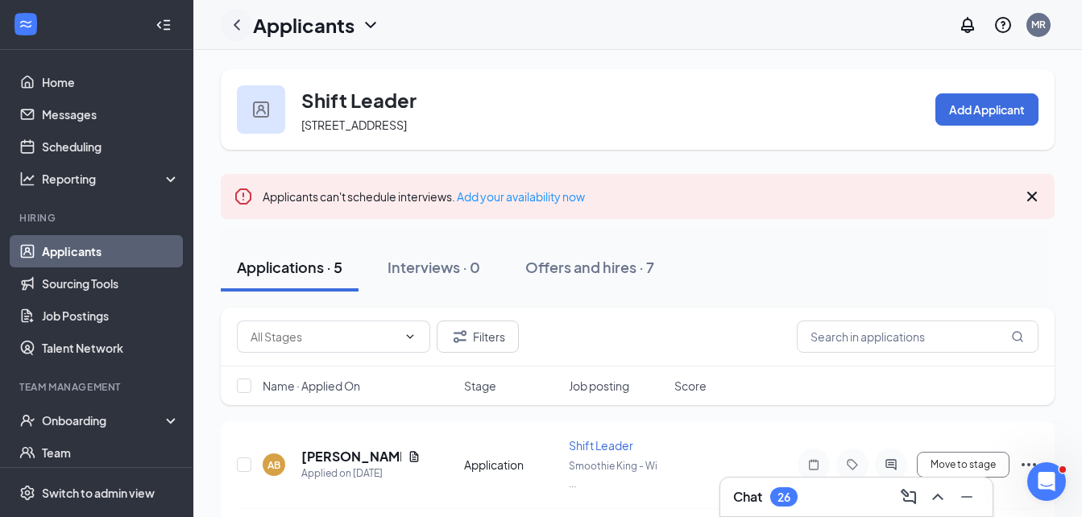
click at [240, 29] on icon "ChevronLeft" at bounding box center [236, 24] width 19 height 19
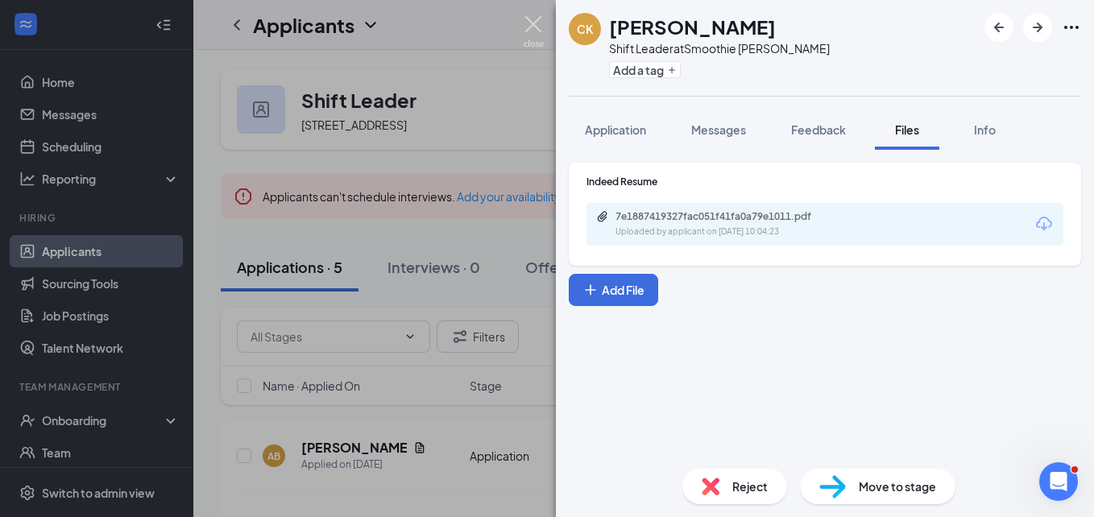
click at [536, 23] on img at bounding box center [534, 31] width 20 height 31
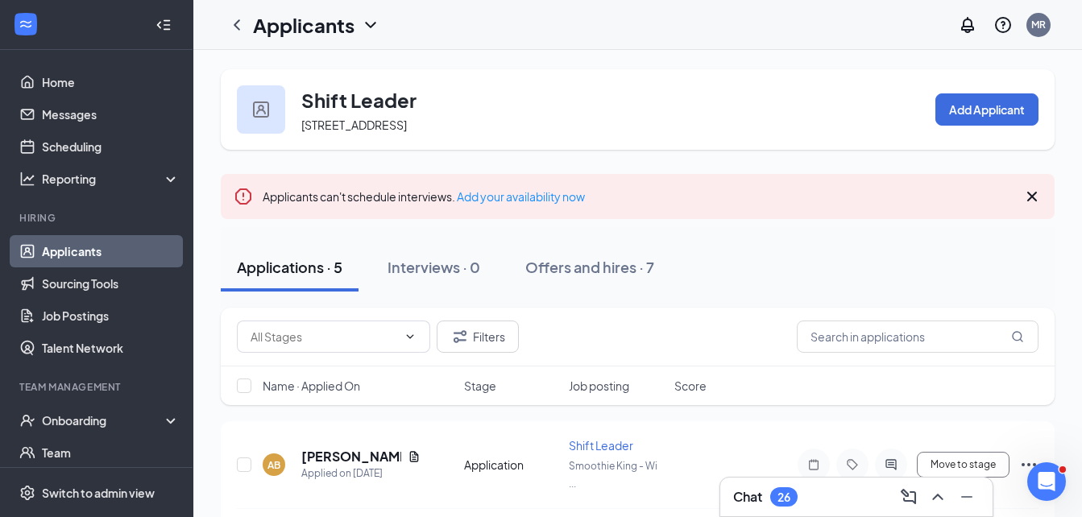
click at [366, 27] on icon "ChevronDown" at bounding box center [370, 24] width 19 height 19
click at [329, 73] on link "Applicants" at bounding box center [350, 70] width 174 height 16
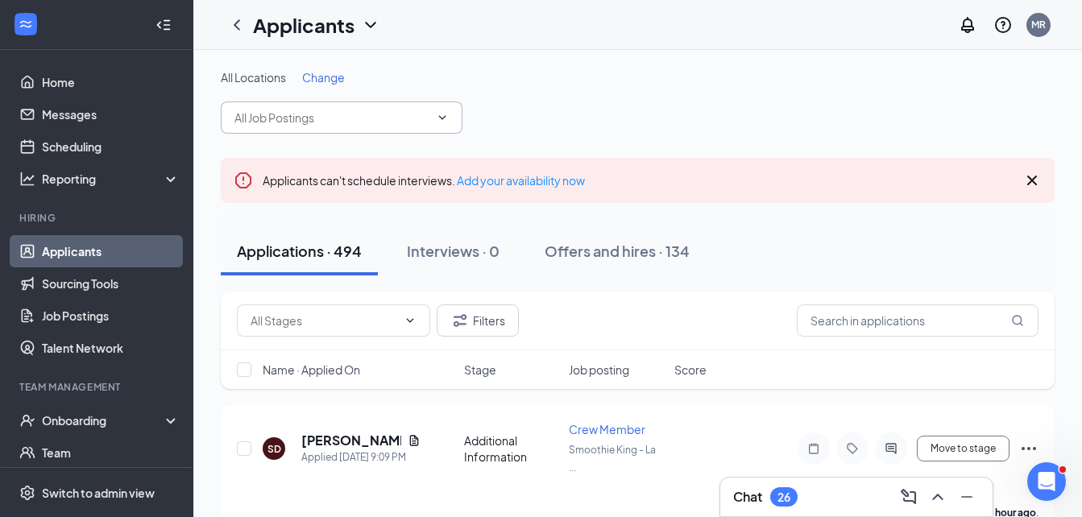
click at [367, 125] on input "text" at bounding box center [331, 118] width 195 height 18
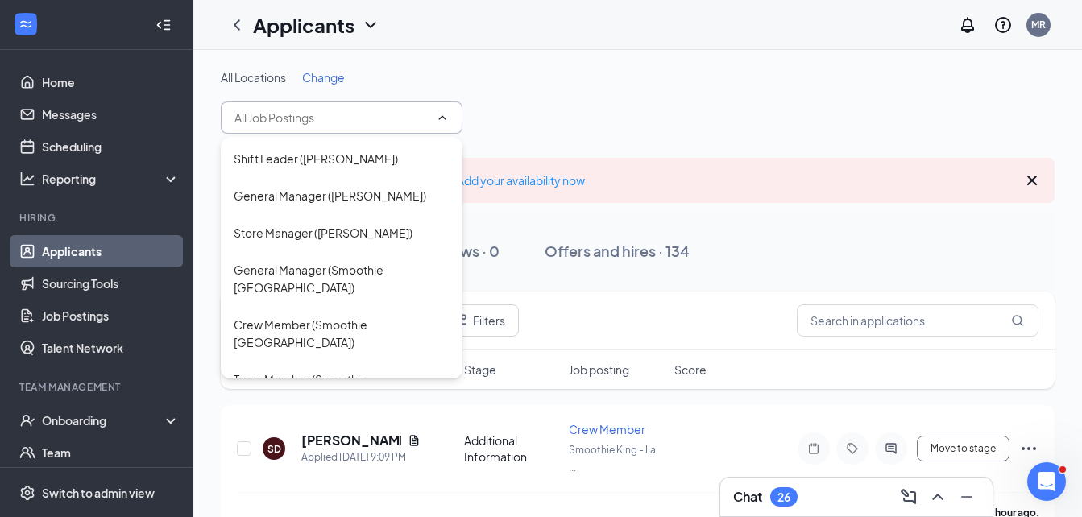
scroll to position [1636, 0]
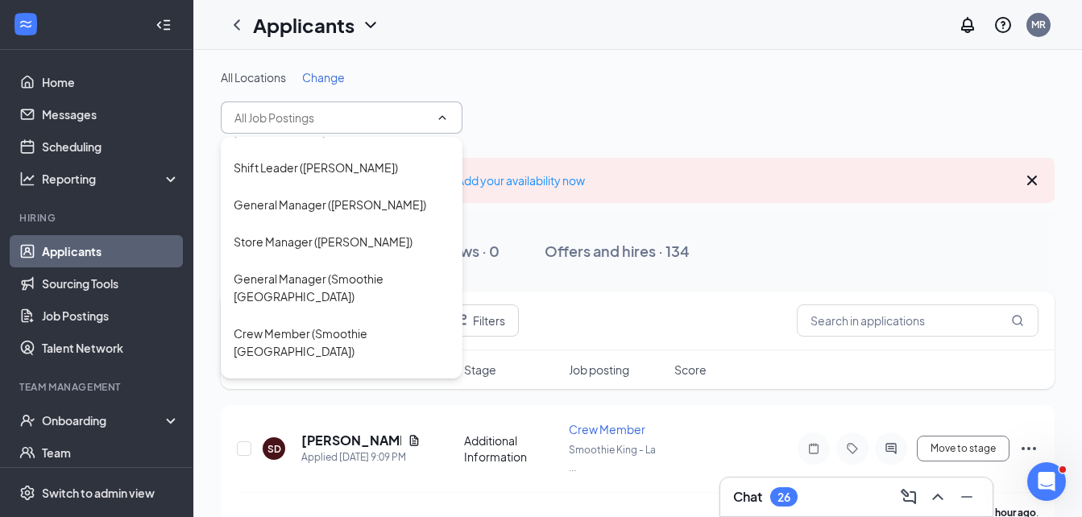
click at [339, 85] on div "Team Member (Smoothie [PERSON_NAME])" at bounding box center [342, 66] width 216 height 35
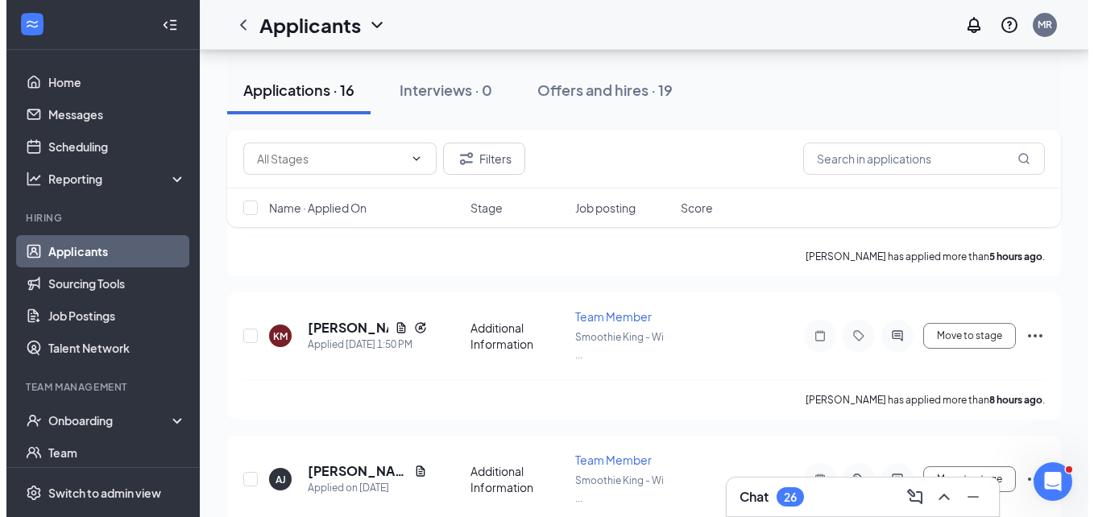
scroll to position [275, 0]
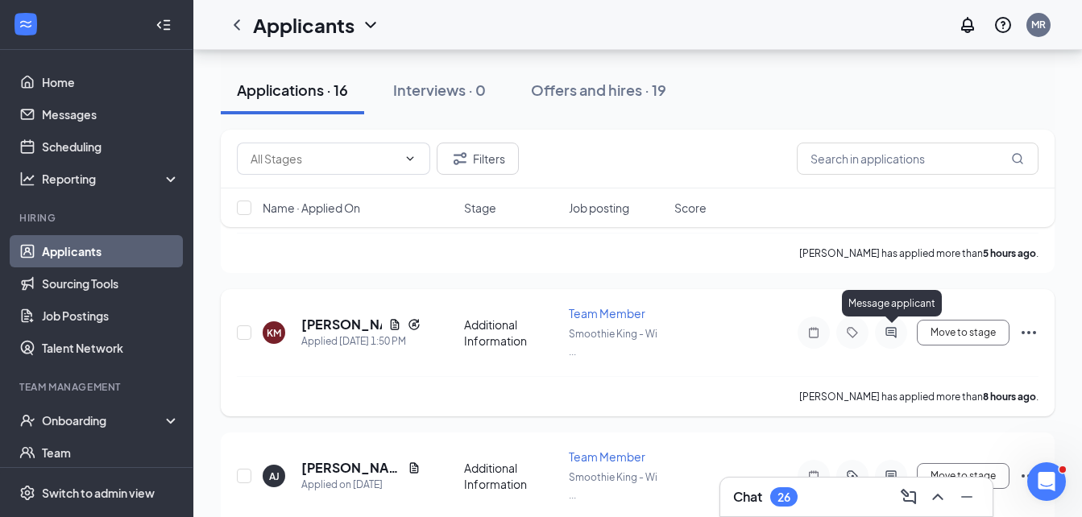
click at [888, 331] on icon "ActiveChat" at bounding box center [890, 332] width 19 height 13
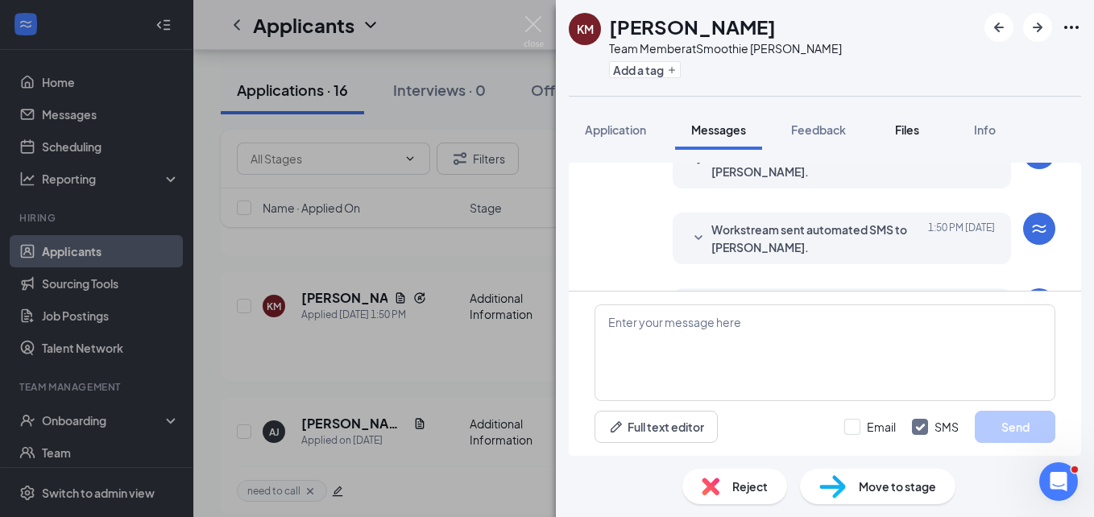
scroll to position [193, 0]
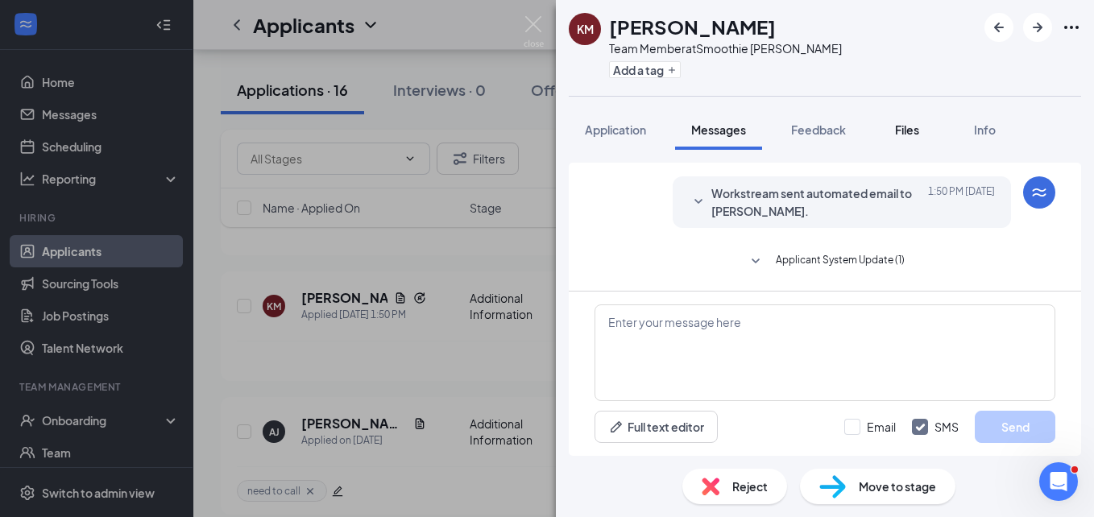
click at [912, 134] on span "Files" at bounding box center [907, 129] width 24 height 14
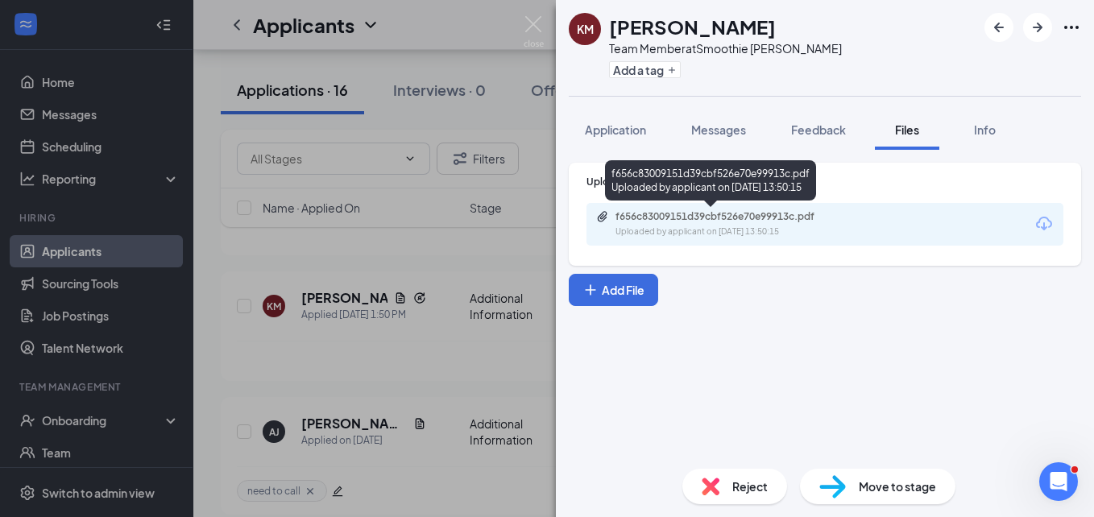
click at [752, 226] on div "Uploaded by applicant on [DATE] 13:50:15" at bounding box center [736, 232] width 242 height 13
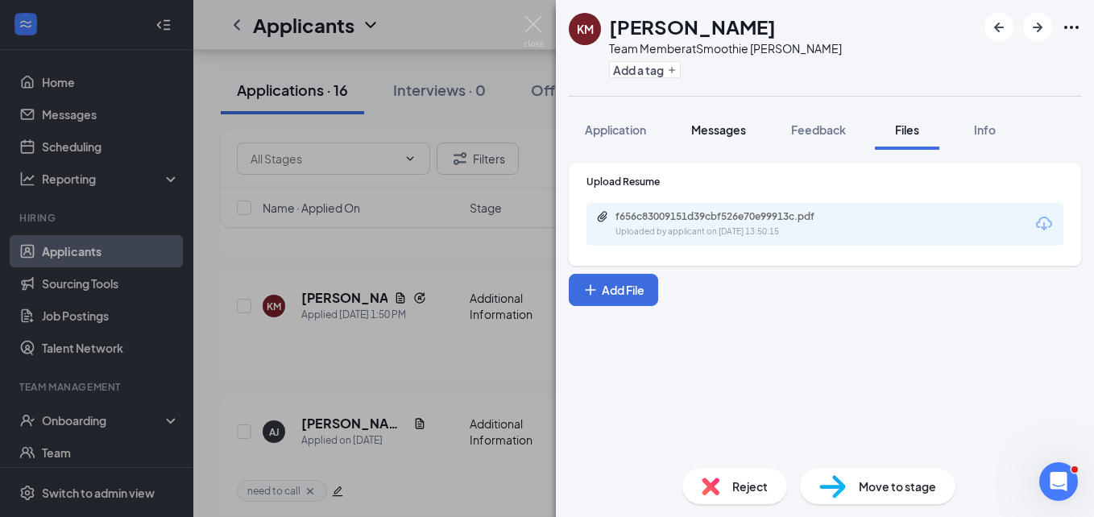
click at [723, 135] on span "Messages" at bounding box center [718, 129] width 55 height 14
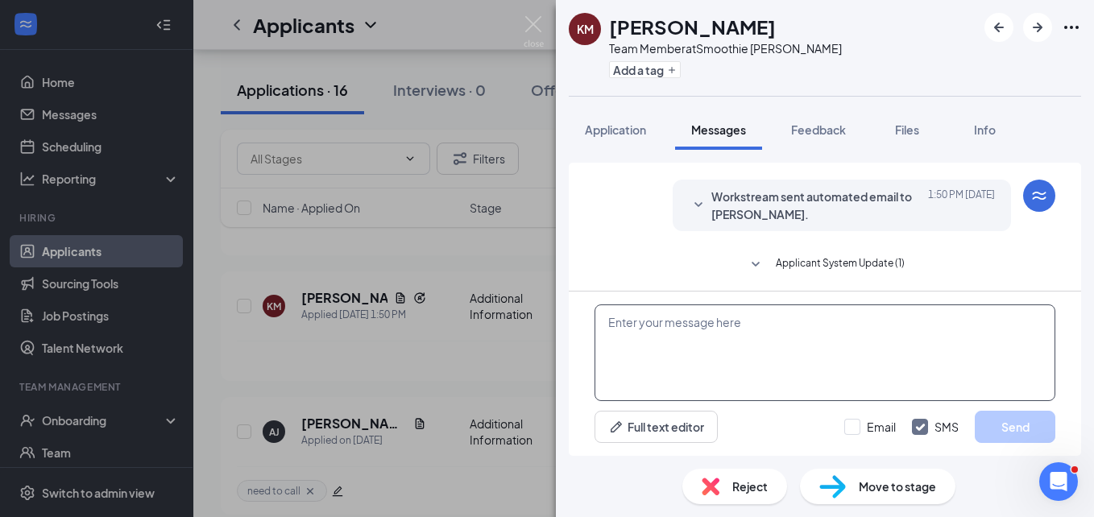
scroll to position [193, 0]
click at [662, 358] on textarea at bounding box center [824, 352] width 461 height 97
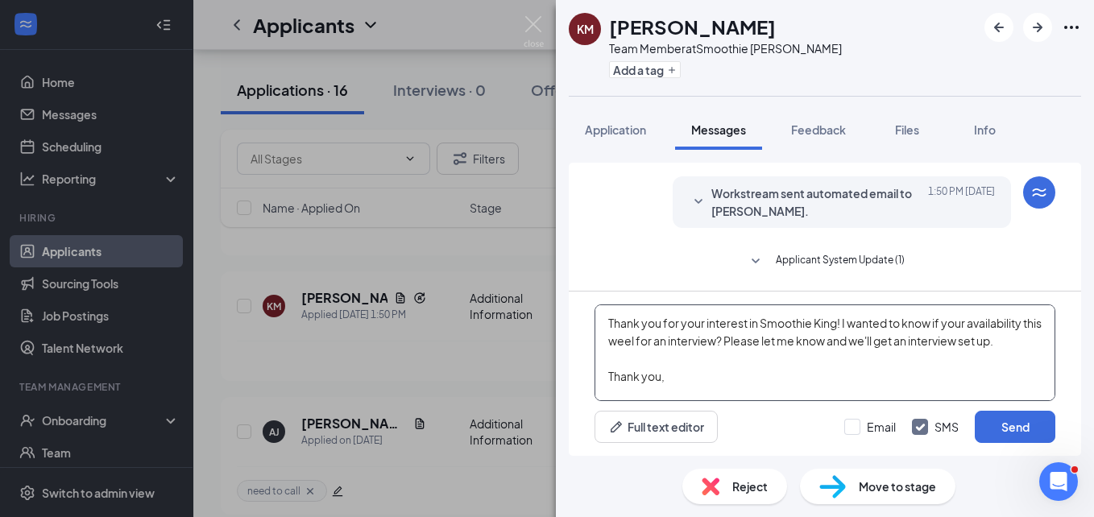
scroll to position [32, 0]
click at [652, 343] on textarea "Hi [PERSON_NAME], Thank you for your interest in Smoothie King! I wanted to kno…" at bounding box center [824, 352] width 461 height 97
click at [938, 325] on textarea "Hi [PERSON_NAME], Thank you for your interest in Smoothie King! I wanted to kno…" at bounding box center [824, 352] width 461 height 97
click at [1029, 342] on textarea "Hi [PERSON_NAME], Thank you for your interest in Smoothie King! I wanted to kno…" at bounding box center [824, 352] width 461 height 97
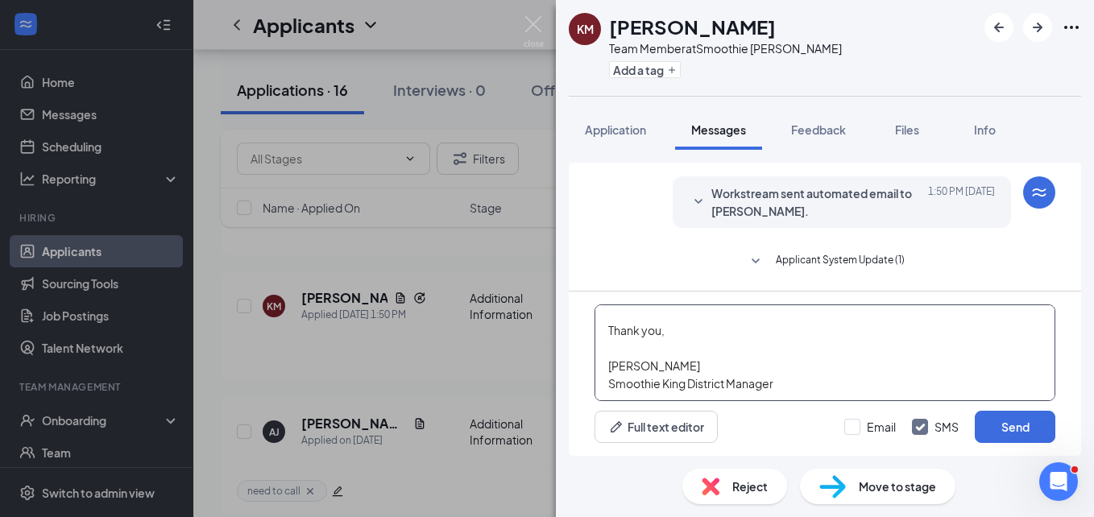
scroll to position [0, 0]
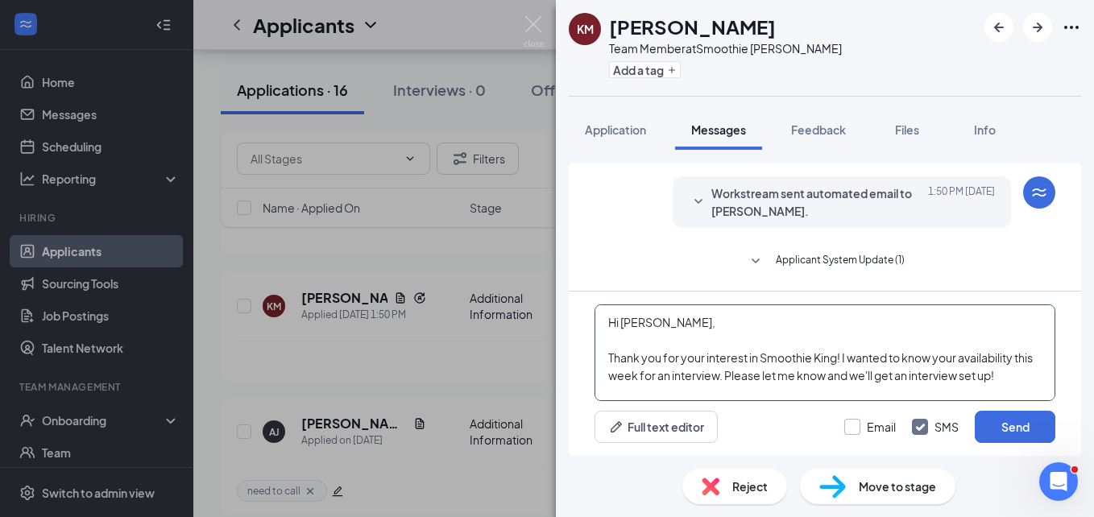
type textarea "Hi [PERSON_NAME], Thank you for your interest in Smoothie King! I wanted to kno…"
click at [850, 429] on input "Email" at bounding box center [870, 427] width 52 height 16
checkbox input "true"
click at [917, 431] on input "SMS" at bounding box center [935, 427] width 47 height 16
checkbox input "false"
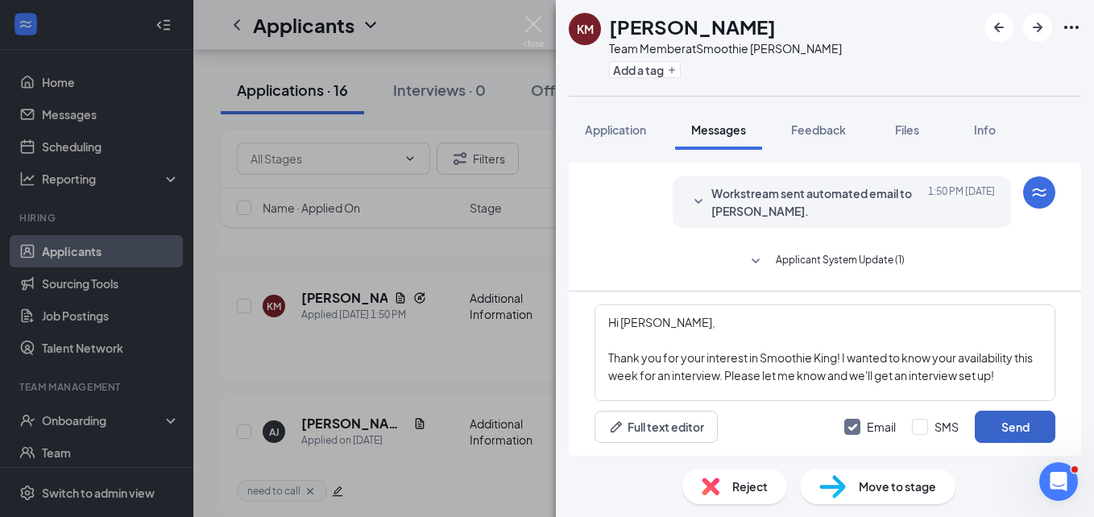
click at [1014, 426] on button "Send" at bounding box center [1015, 427] width 81 height 32
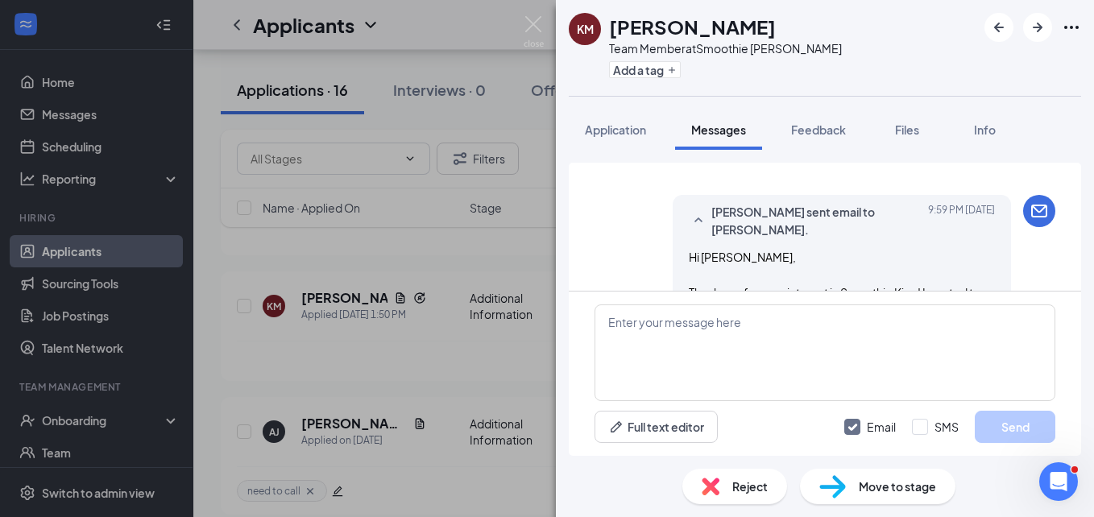
scroll to position [293, 0]
click at [864, 224] on span "[PERSON_NAME] sent email to [PERSON_NAME]." at bounding box center [816, 223] width 211 height 35
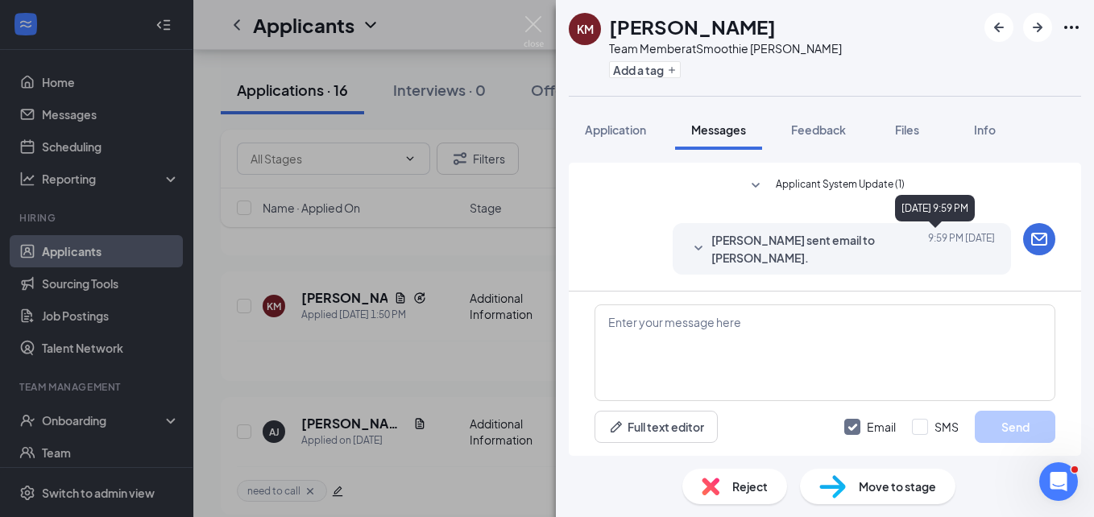
click at [936, 263] on span "[DATE] 9:59 PM" at bounding box center [961, 248] width 67 height 35
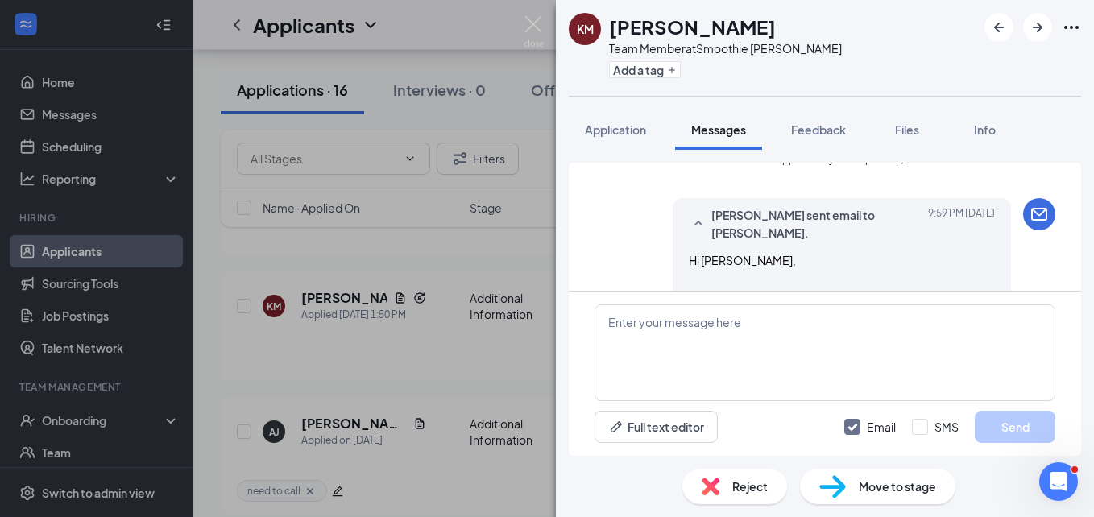
drag, startPoint x: 851, startPoint y: 227, endPoint x: 909, endPoint y: 246, distance: 60.4
click at [909, 246] on div "[PERSON_NAME] sent email to [PERSON_NAME]. [DATE] 9:59 PM Hi [PERSON_NAME], Tha…" at bounding box center [842, 317] width 338 height 238
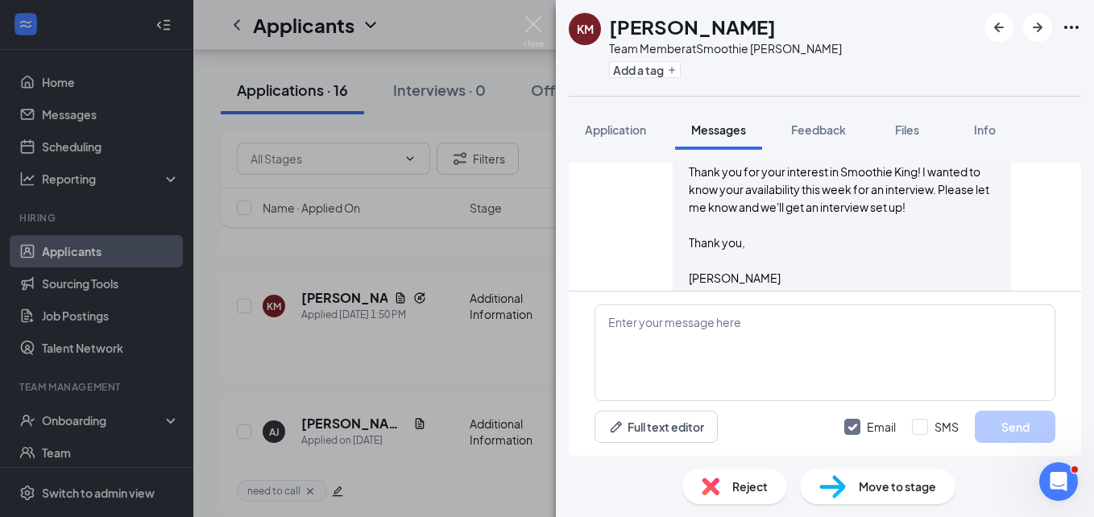
scroll to position [455, 0]
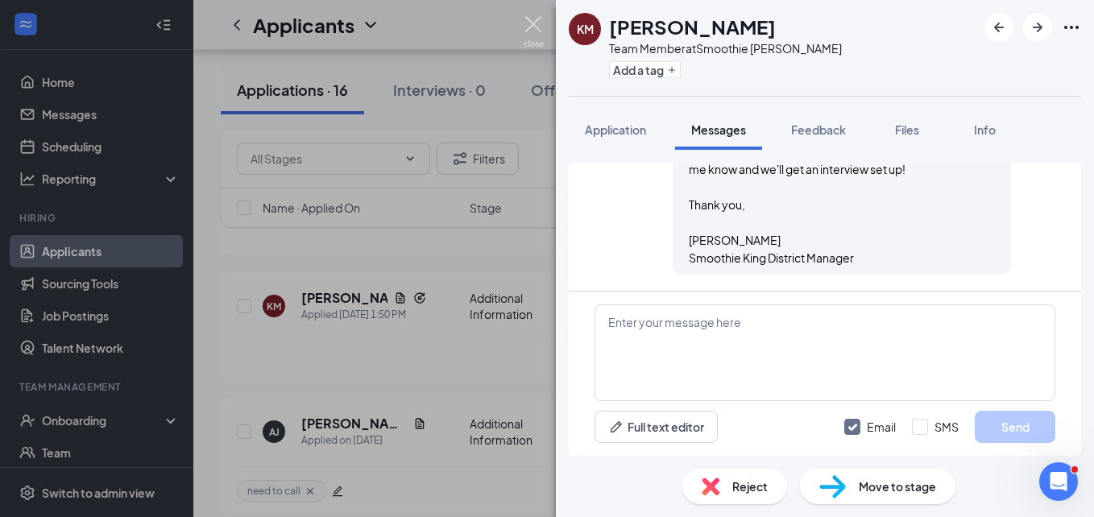
click at [540, 30] on img at bounding box center [534, 31] width 20 height 31
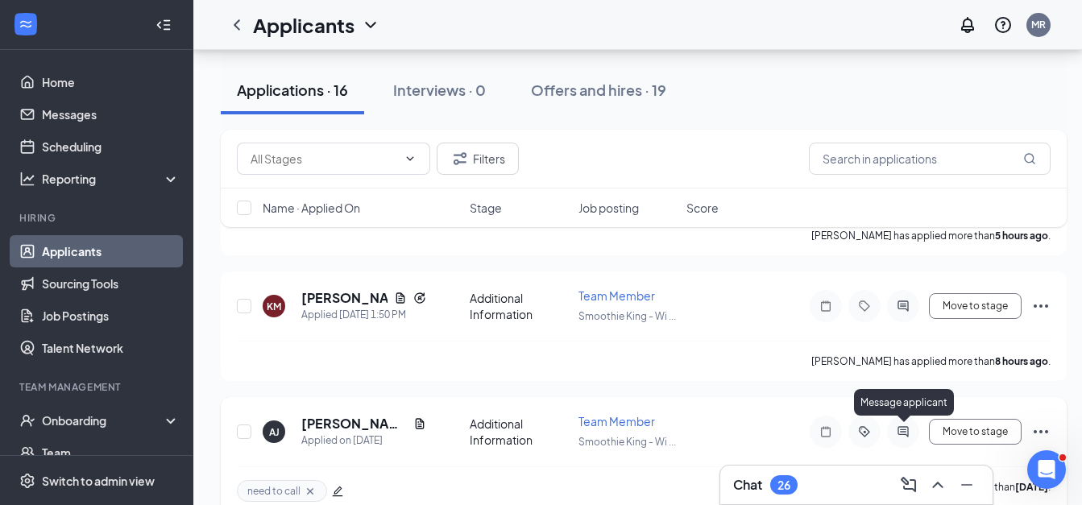
click at [903, 432] on icon "ActiveChat" at bounding box center [902, 431] width 10 height 10
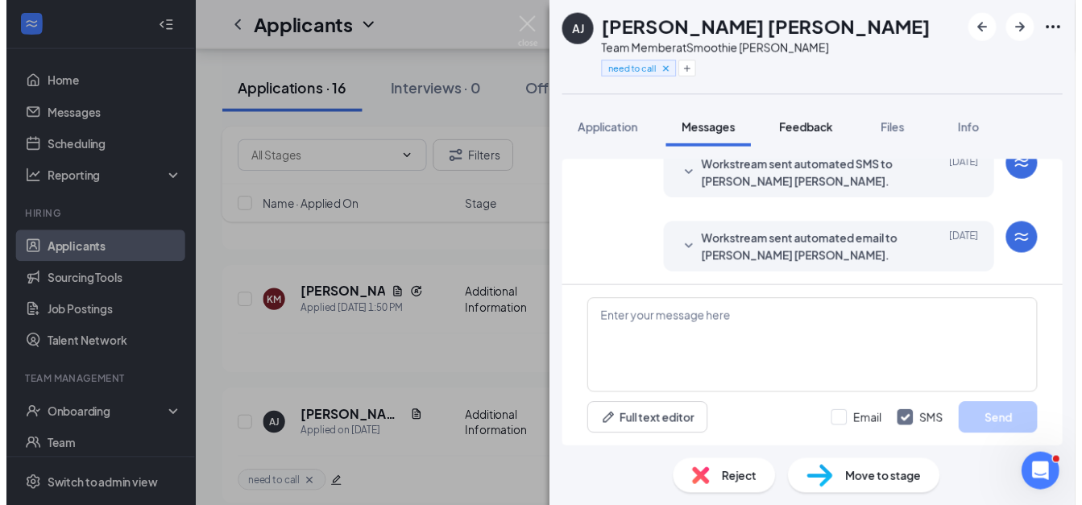
scroll to position [193, 0]
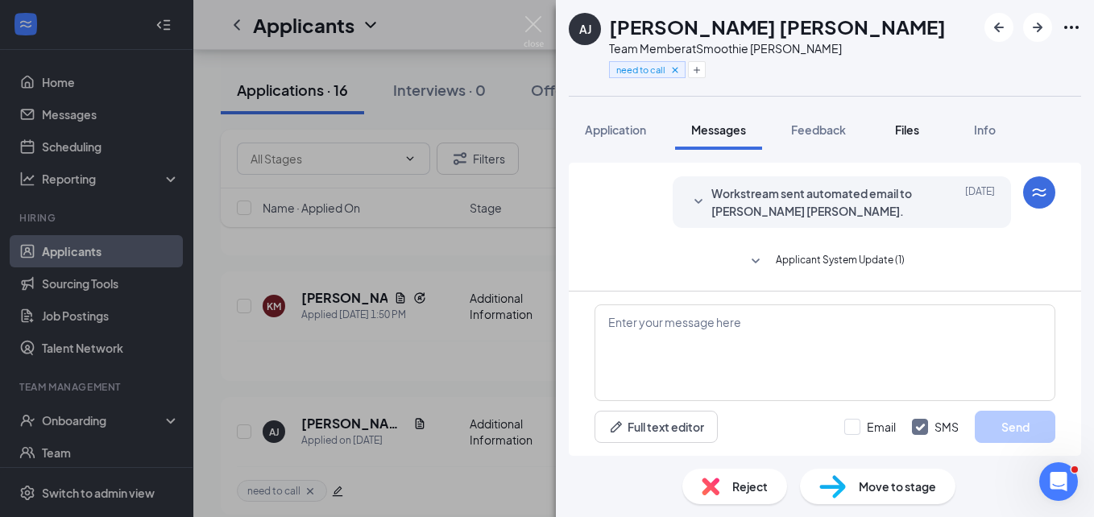
click at [905, 128] on span "Files" at bounding box center [907, 129] width 24 height 14
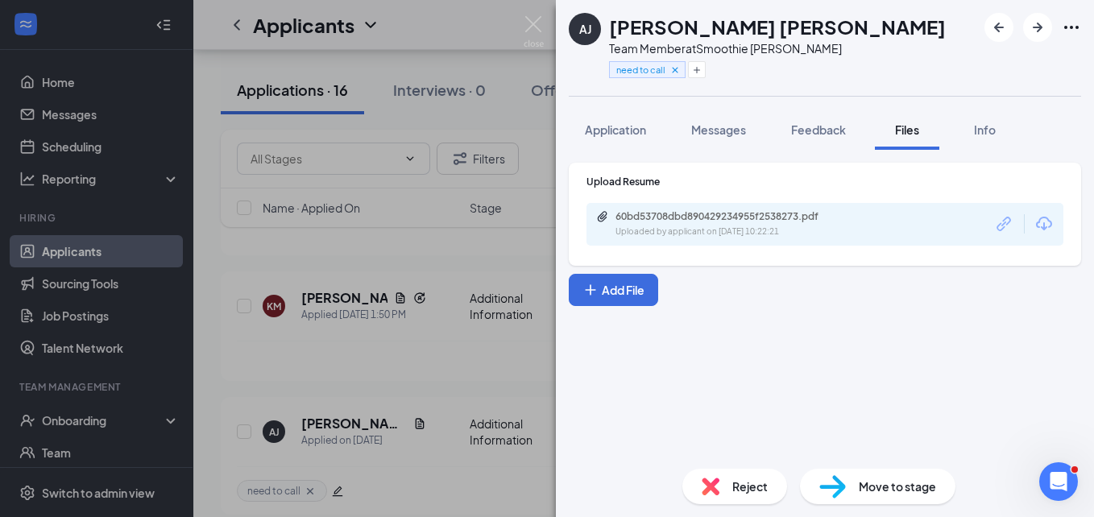
click at [733, 218] on div "60bd53708dbd890429234955f2538273.pdf" at bounding box center [728, 216] width 226 height 13
click at [536, 42] on img at bounding box center [534, 31] width 20 height 31
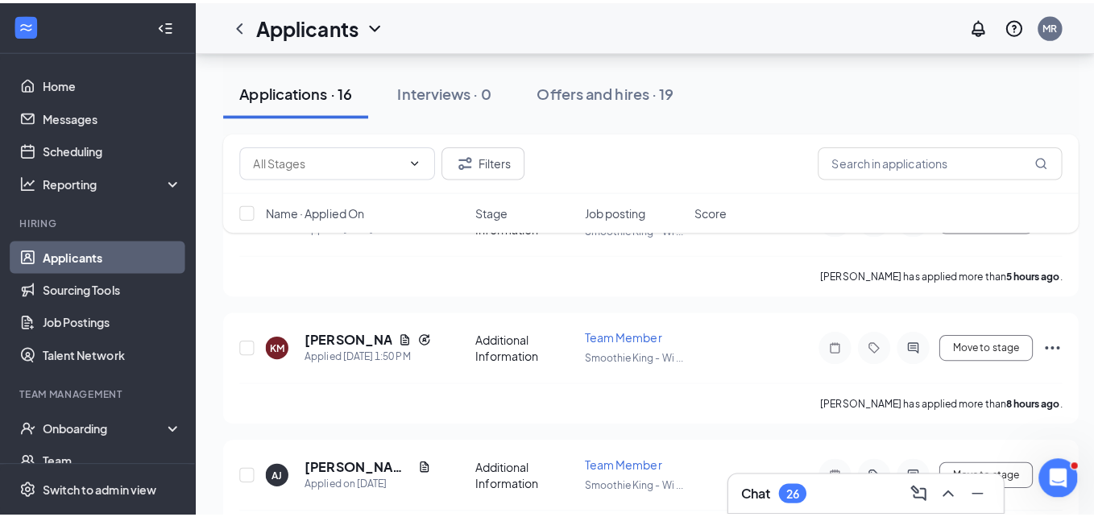
scroll to position [270, 0]
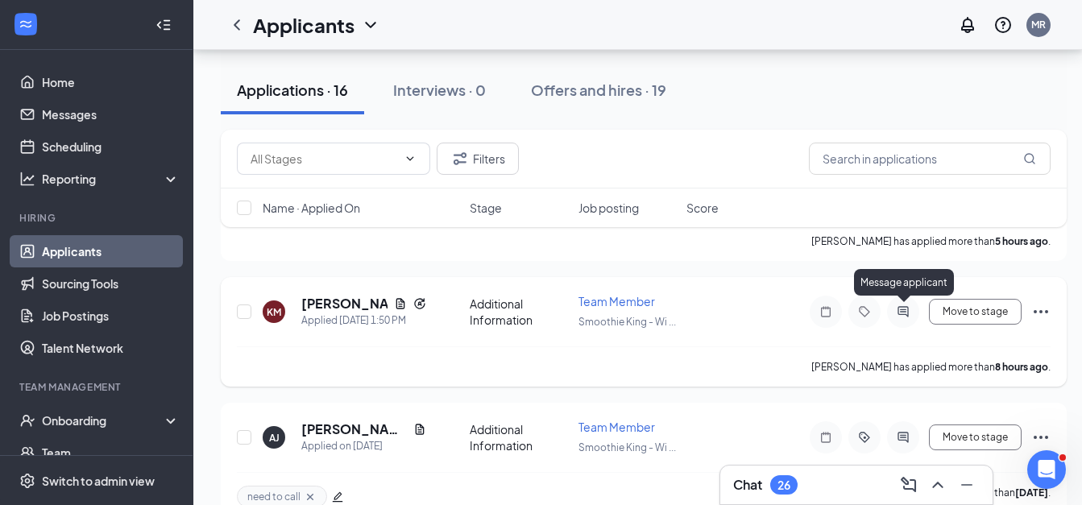
click at [900, 315] on icon "ActiveChat" at bounding box center [902, 311] width 10 height 10
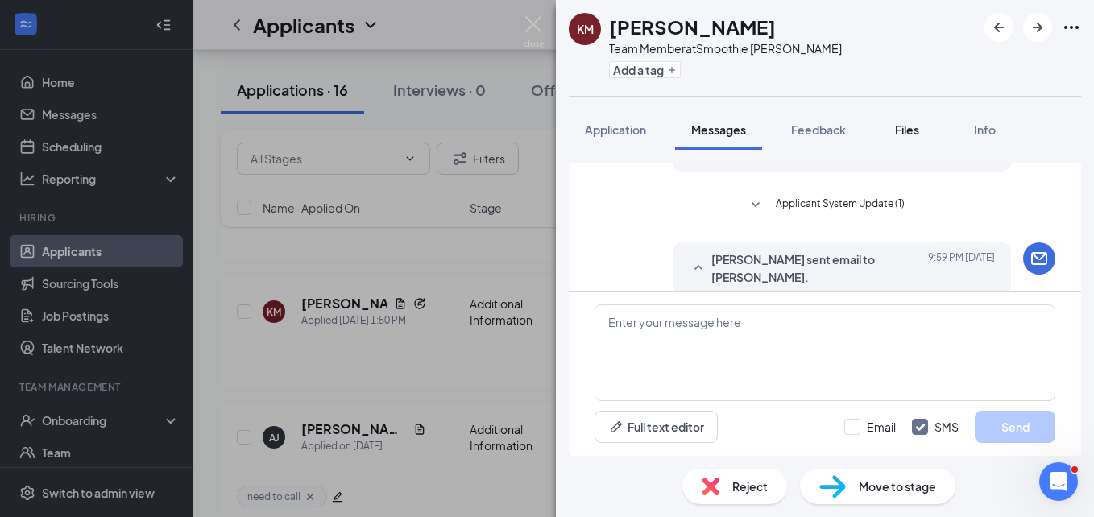
scroll to position [290, 0]
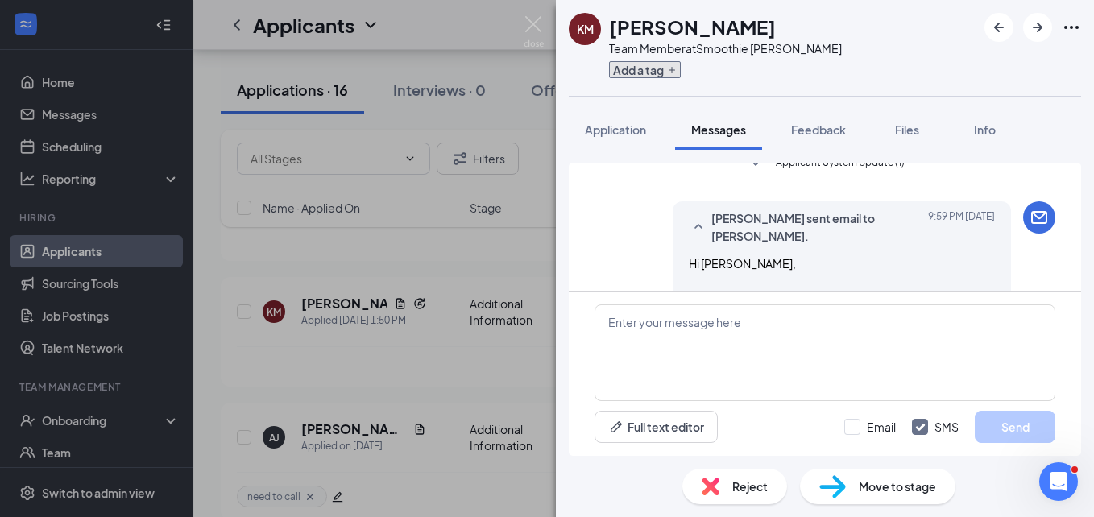
click at [659, 66] on button "Add a tag" at bounding box center [645, 69] width 72 height 17
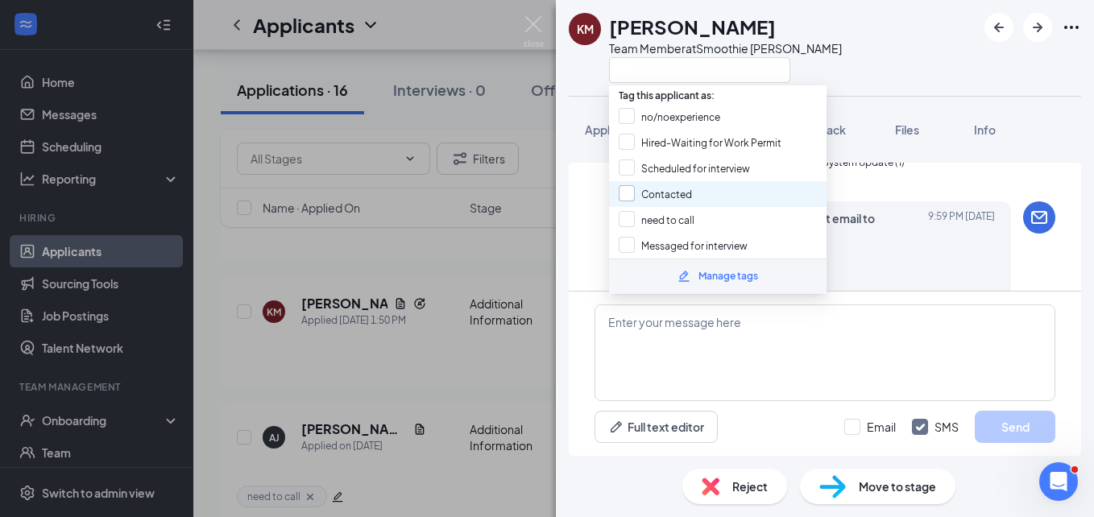
click at [628, 188] on input "Contacted" at bounding box center [655, 194] width 73 height 18
checkbox input "true"
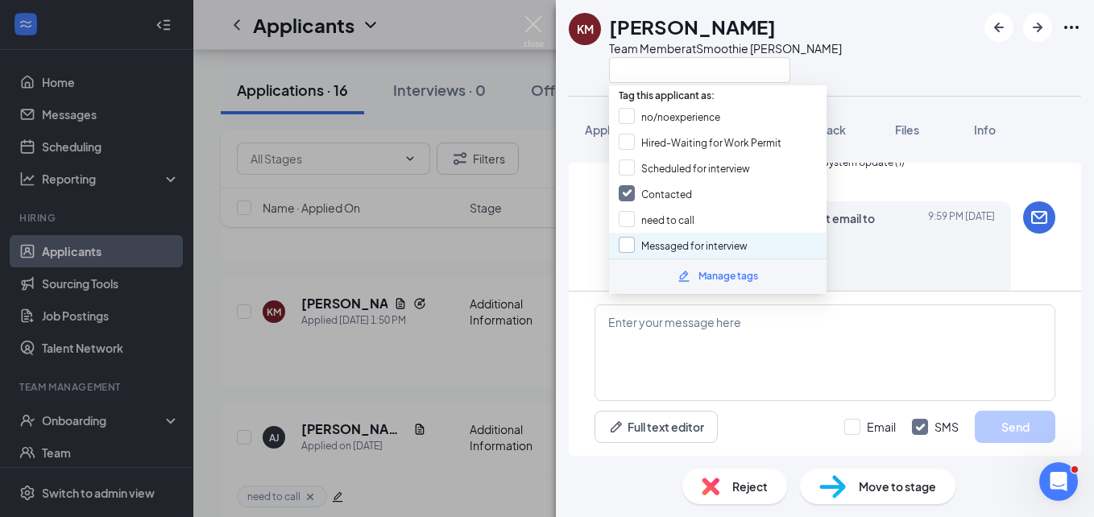
click at [628, 245] on input "Messaged for interview" at bounding box center [683, 246] width 129 height 18
checkbox input "true"
click at [527, 24] on img at bounding box center [534, 31] width 20 height 31
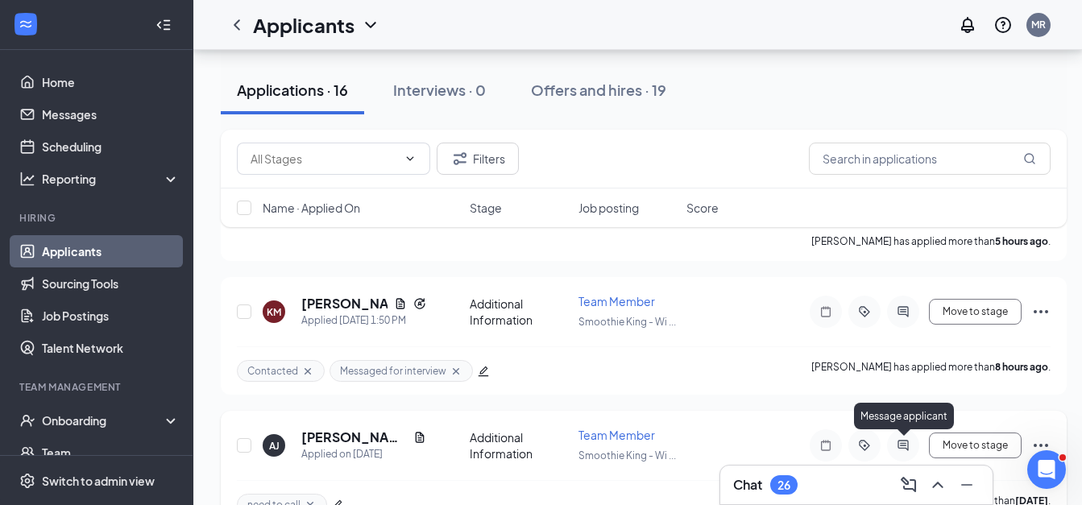
click at [907, 442] on icon "ActiveChat" at bounding box center [902, 445] width 19 height 13
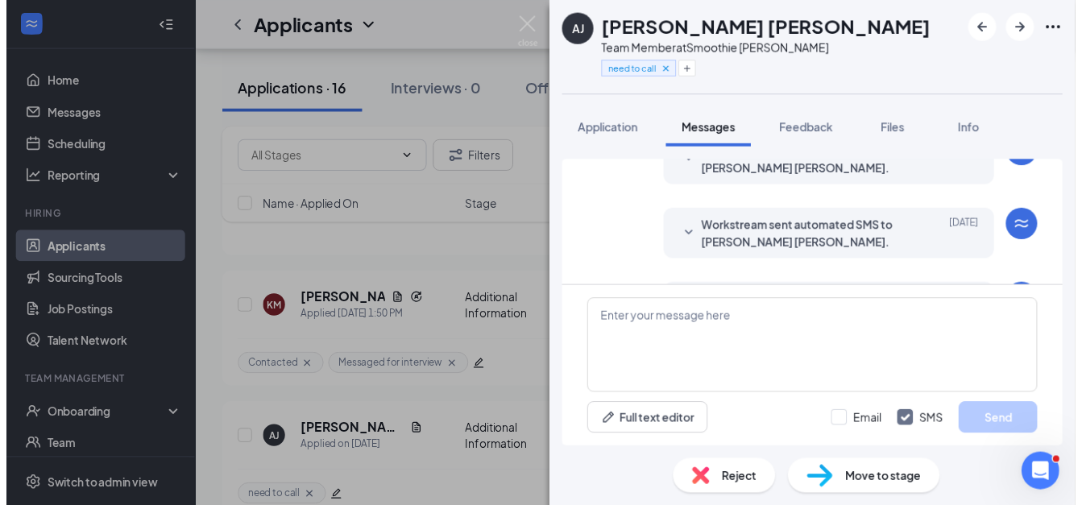
scroll to position [193, 0]
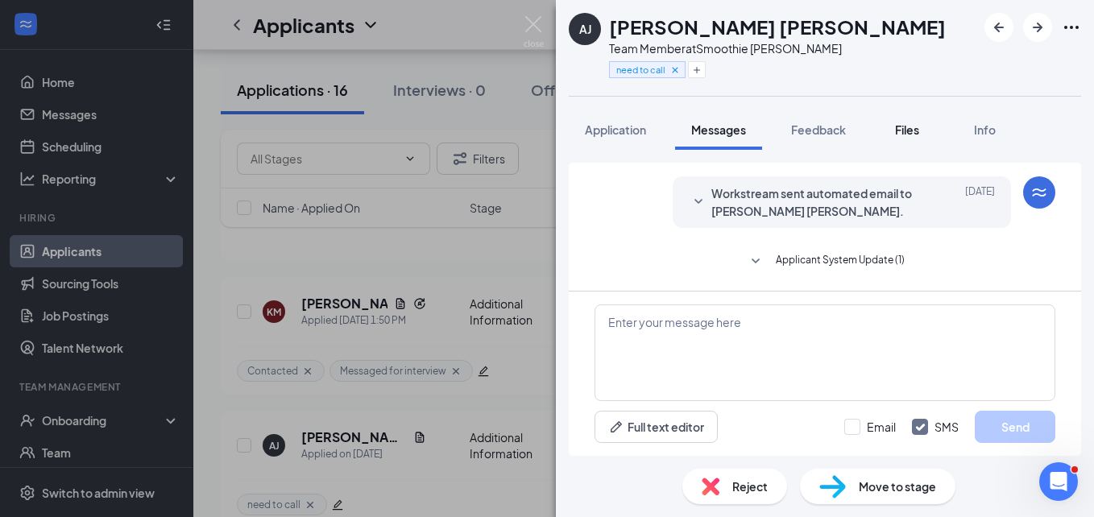
click at [909, 135] on span "Files" at bounding box center [907, 129] width 24 height 14
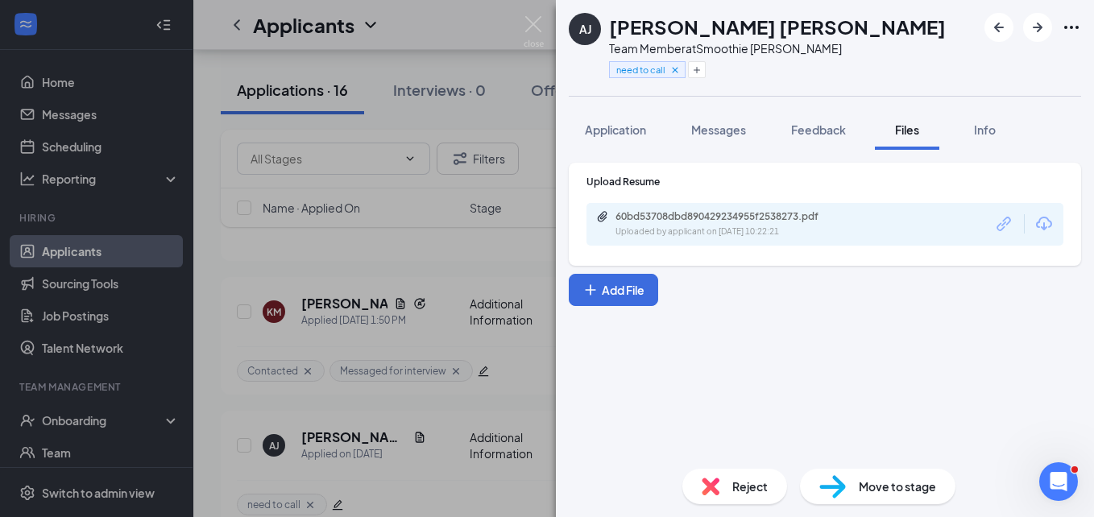
click at [818, 212] on div "60bd53708dbd890429234955f2538273.pdf" at bounding box center [728, 216] width 226 height 13
click at [532, 24] on img at bounding box center [534, 31] width 20 height 31
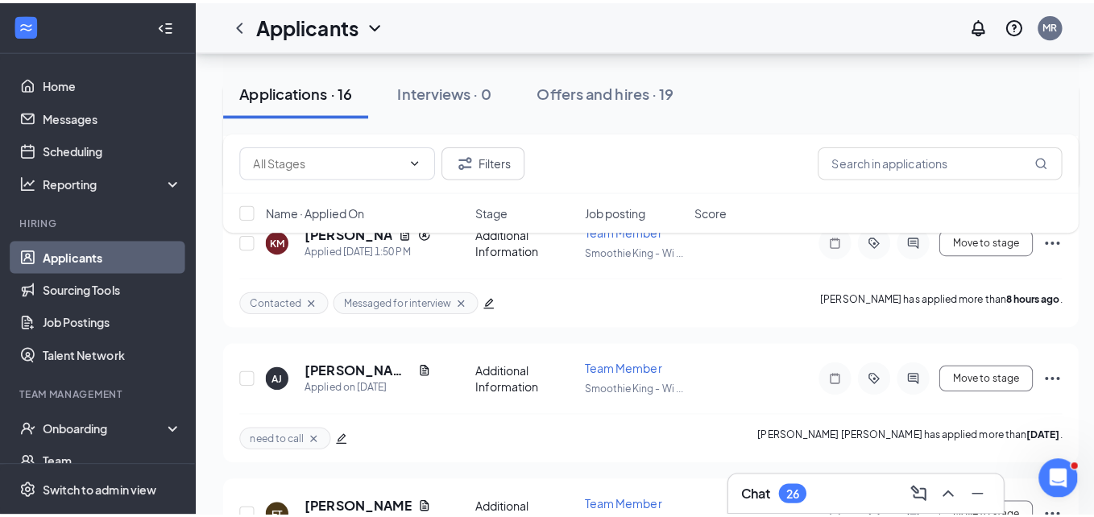
scroll to position [342, 0]
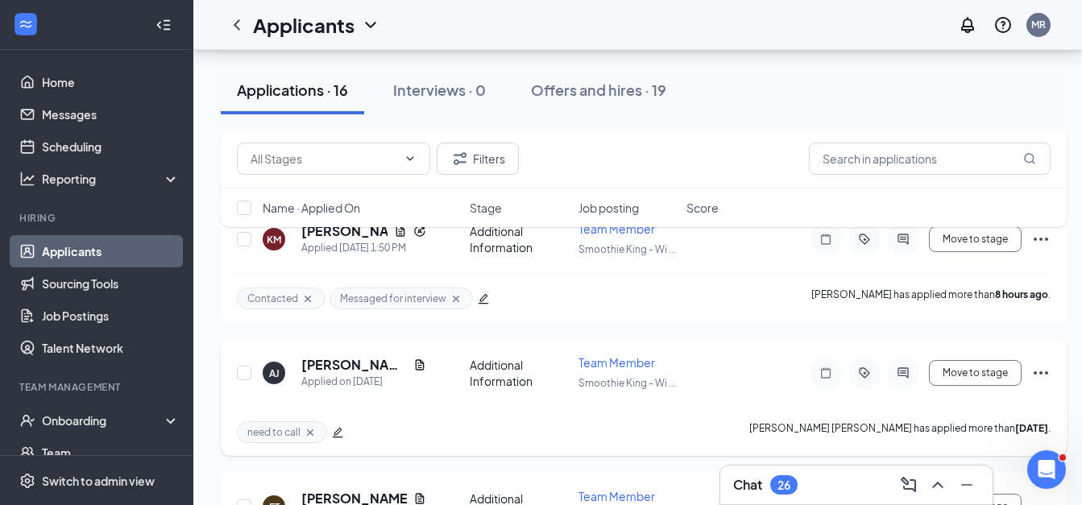
click at [902, 380] on div at bounding box center [903, 373] width 32 height 32
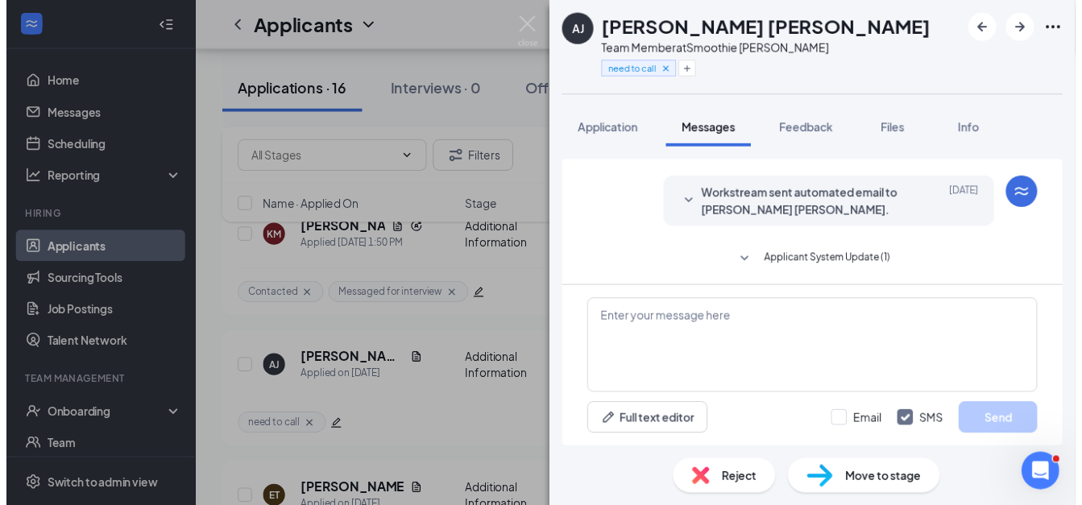
scroll to position [193, 0]
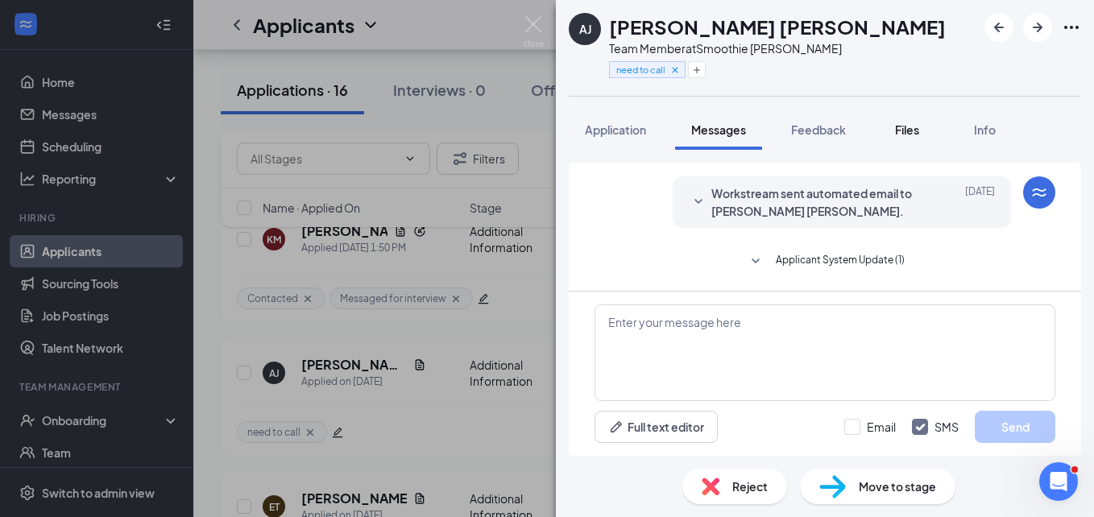
click at [899, 130] on span "Files" at bounding box center [907, 129] width 24 height 14
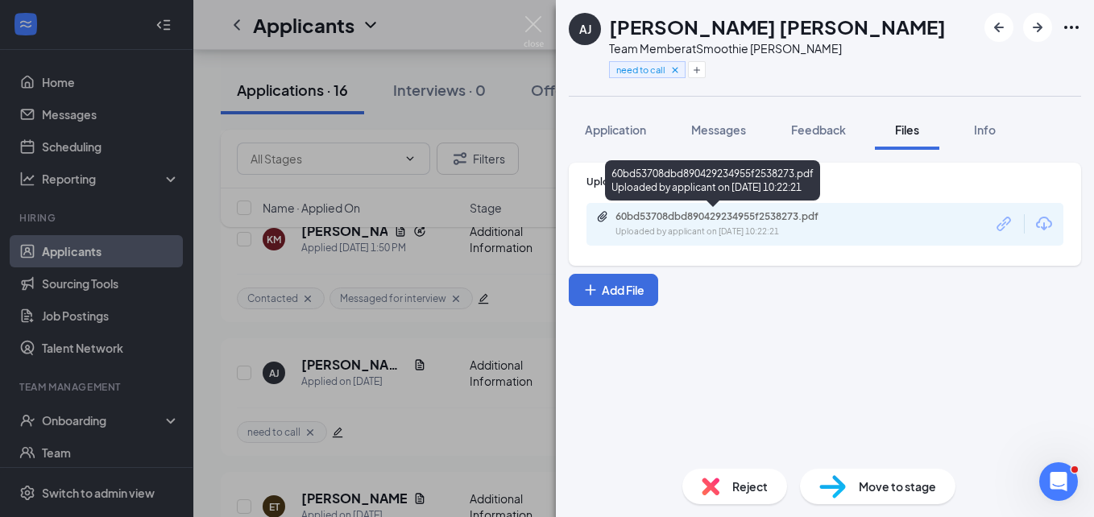
click at [628, 227] on div "Uploaded by applicant on [DATE] 10:22:21" at bounding box center [736, 232] width 242 height 13
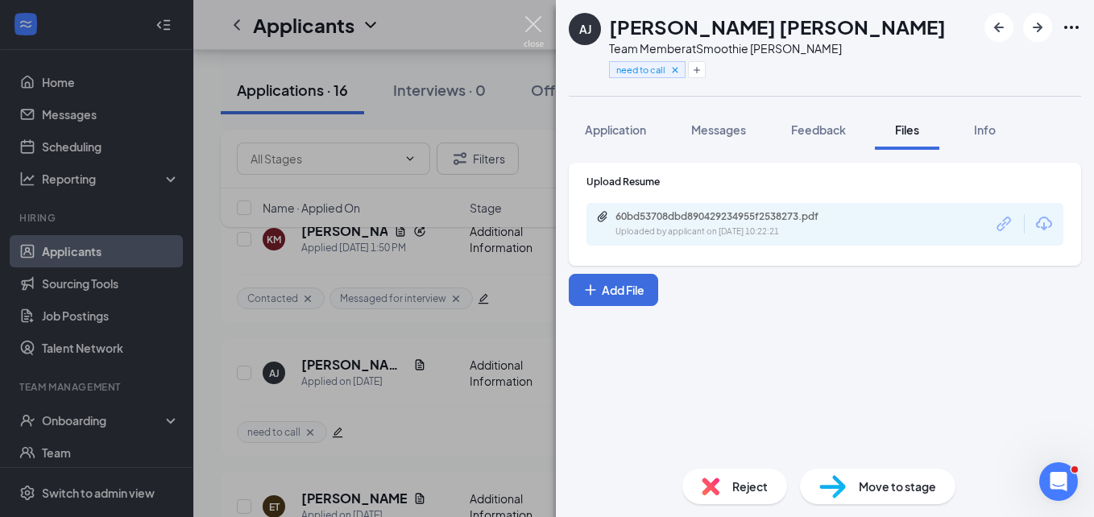
click at [534, 22] on img at bounding box center [534, 31] width 20 height 31
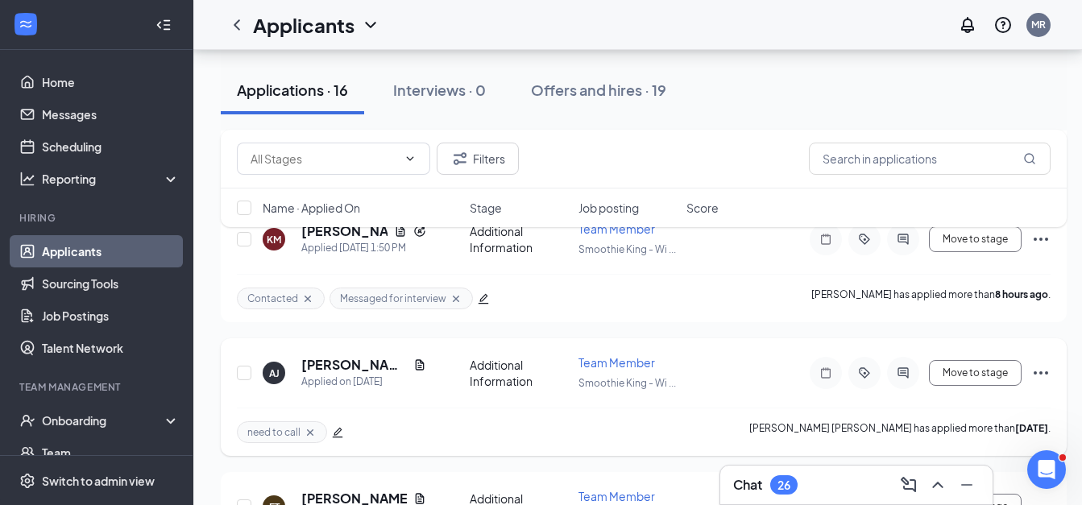
click at [341, 429] on icon "edit" at bounding box center [338, 433] width 10 height 10
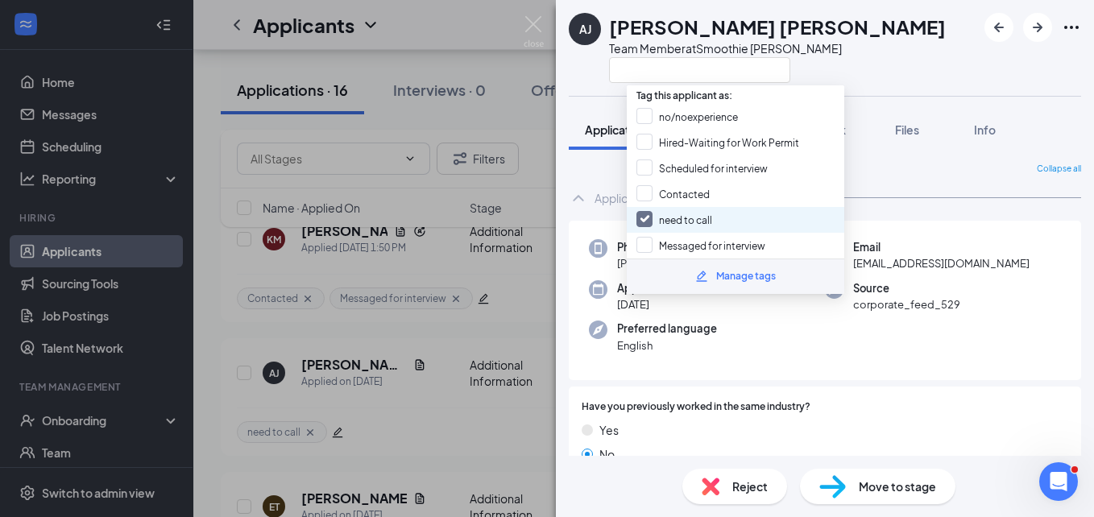
click at [643, 216] on input "need to call" at bounding box center [674, 220] width 76 height 18
checkbox input "false"
click at [537, 25] on img at bounding box center [534, 31] width 20 height 31
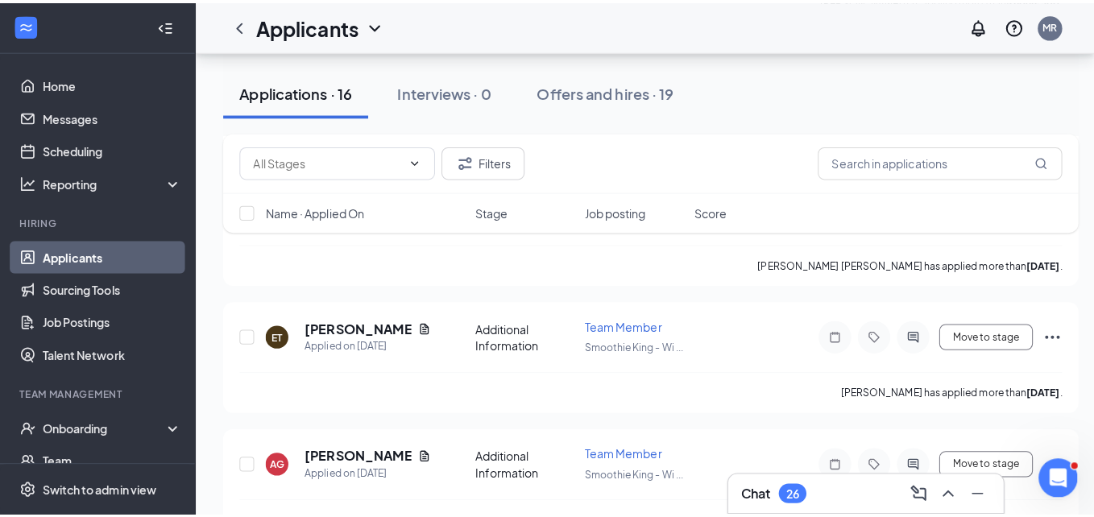
scroll to position [519, 0]
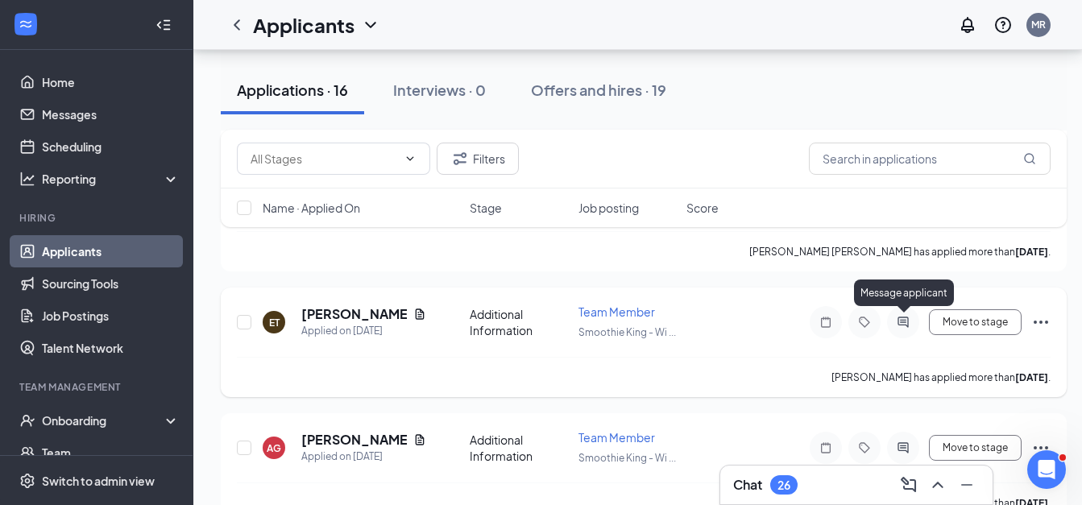
click at [898, 325] on icon "ActiveChat" at bounding box center [902, 322] width 19 height 13
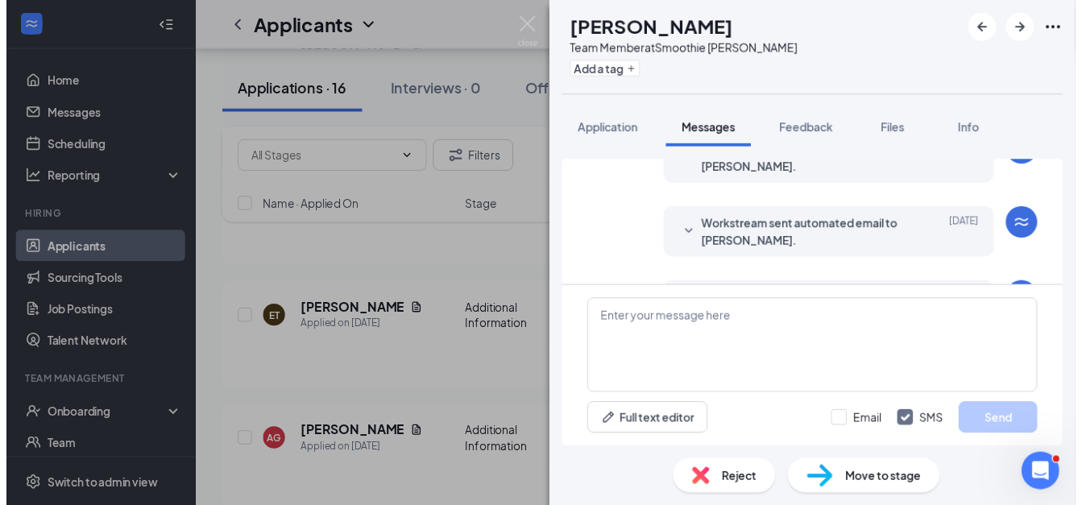
scroll to position [420, 0]
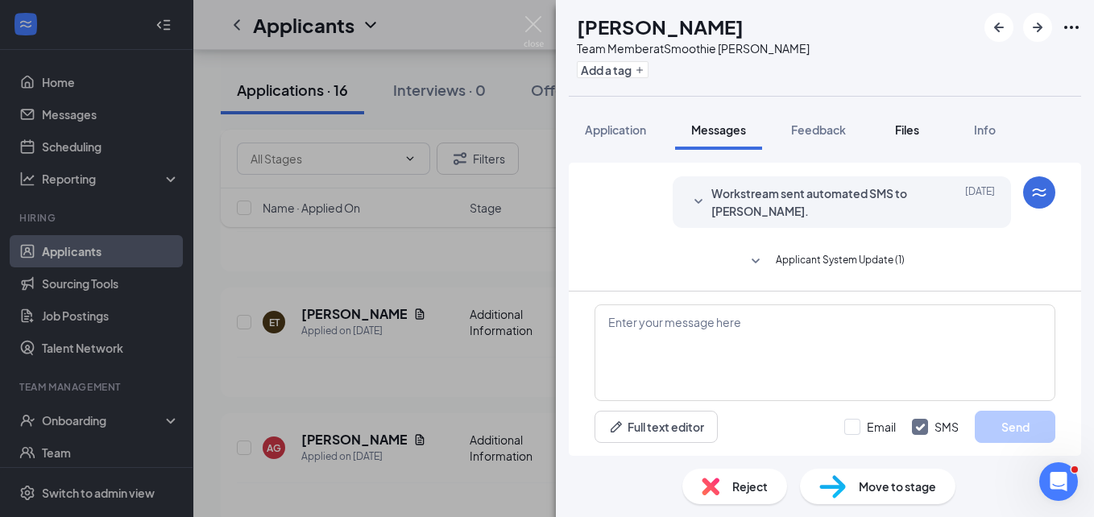
click at [905, 138] on button "Files" at bounding box center [907, 130] width 64 height 40
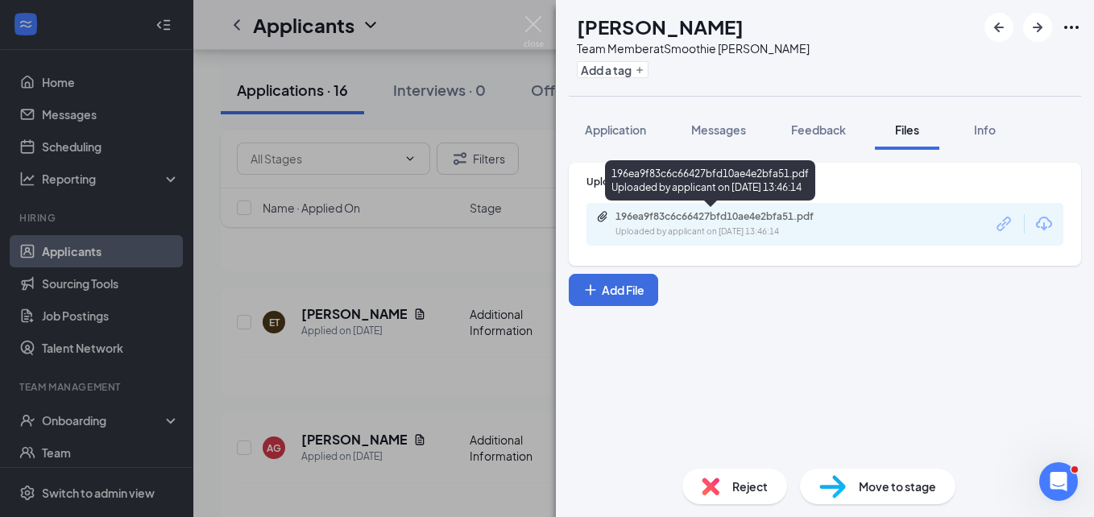
click at [851, 209] on div "196ea9f83c6c66427bfd10ae4e2bfa51.pdf Uploaded by applicant on [DATE] 13:46:14" at bounding box center [824, 224] width 477 height 43
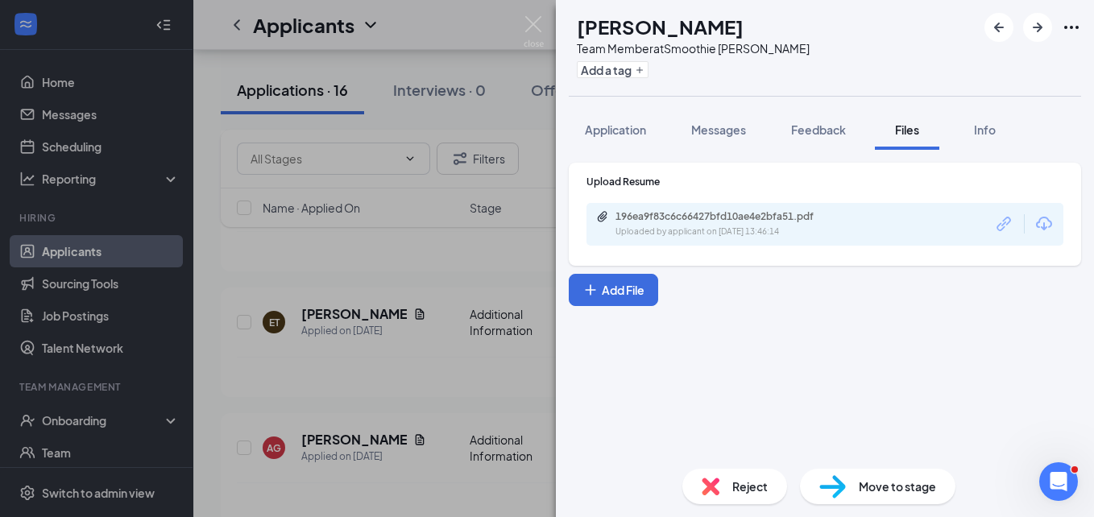
click at [851, 209] on div "196ea9f83c6c66427bfd10ae4e2bfa51.pdf Uploaded by applicant on [DATE] 13:46:14" at bounding box center [824, 224] width 477 height 43
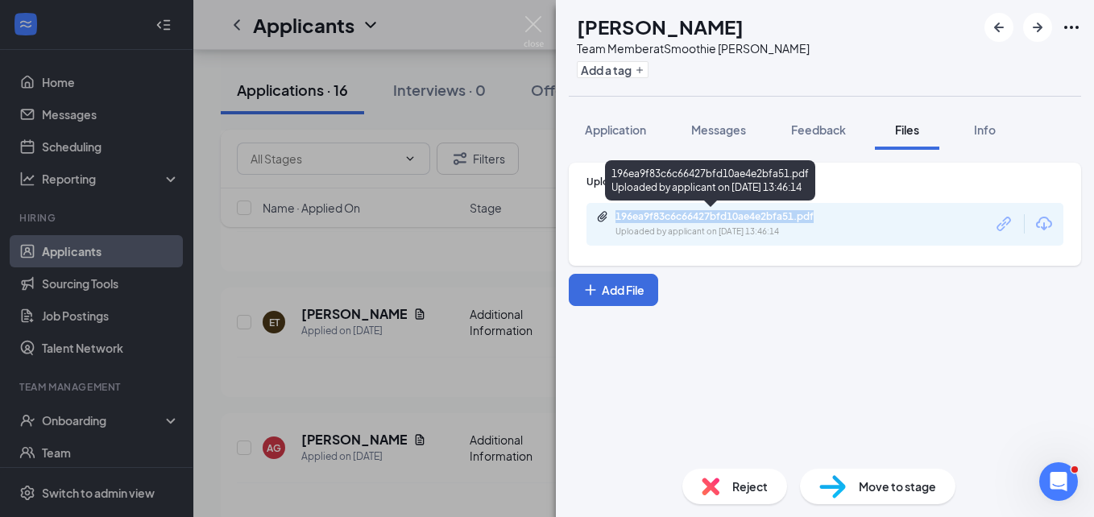
drag, startPoint x: 851, startPoint y: 209, endPoint x: 799, endPoint y: 230, distance: 56.1
click at [799, 230] on div "Uploaded by applicant on [DATE] 13:46:14" at bounding box center [736, 232] width 242 height 13
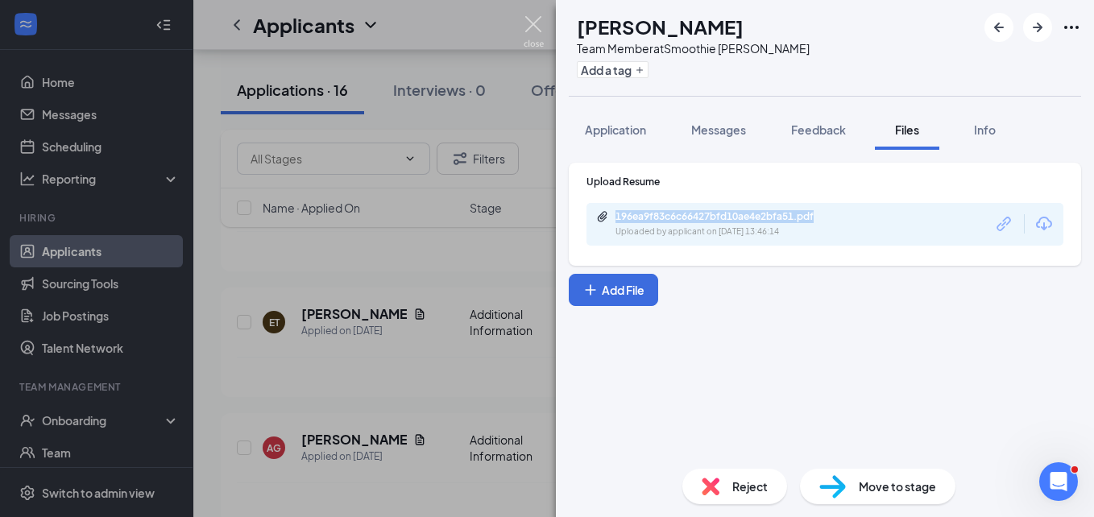
click at [535, 18] on img at bounding box center [534, 31] width 20 height 31
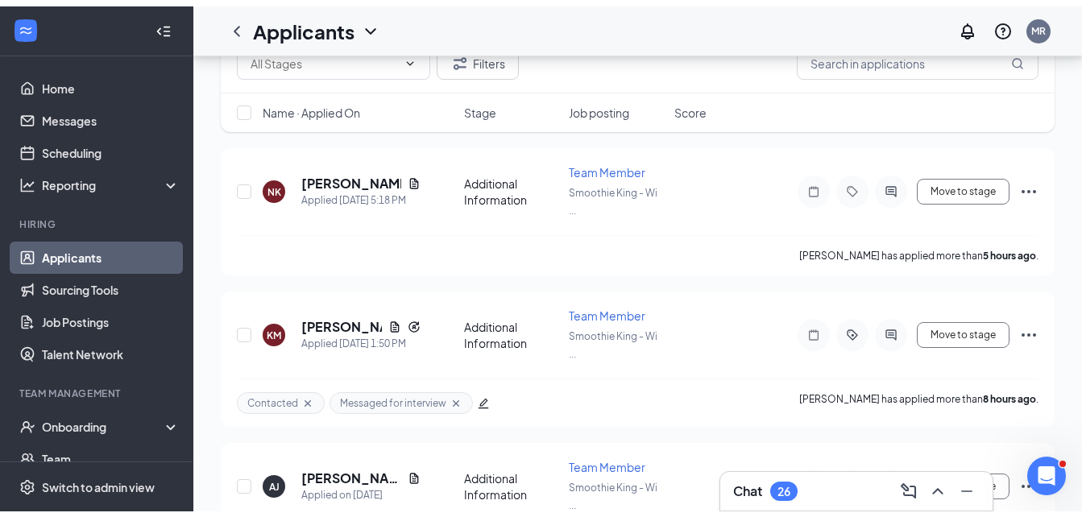
scroll to position [162, 0]
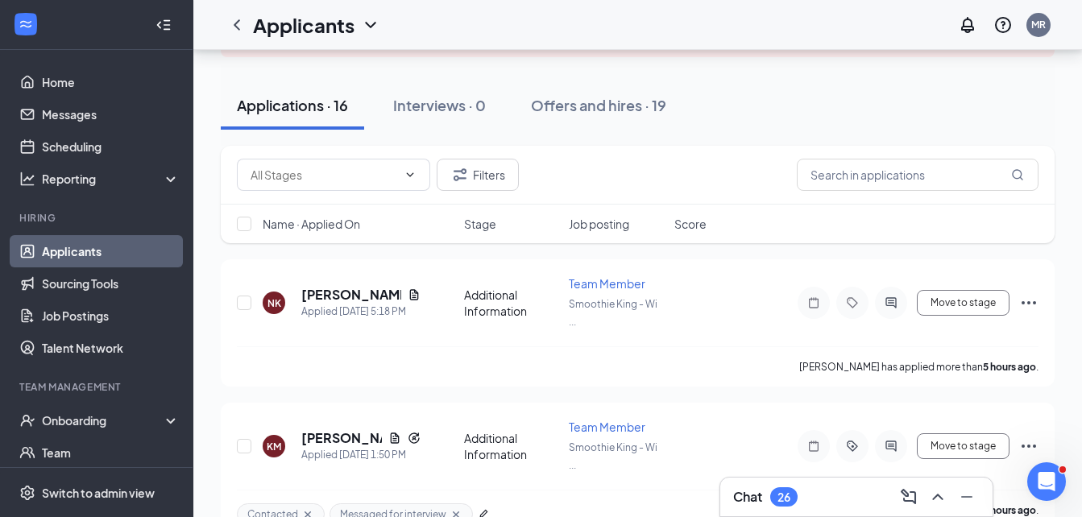
click at [746, 496] on h3 "Chat" at bounding box center [747, 497] width 29 height 18
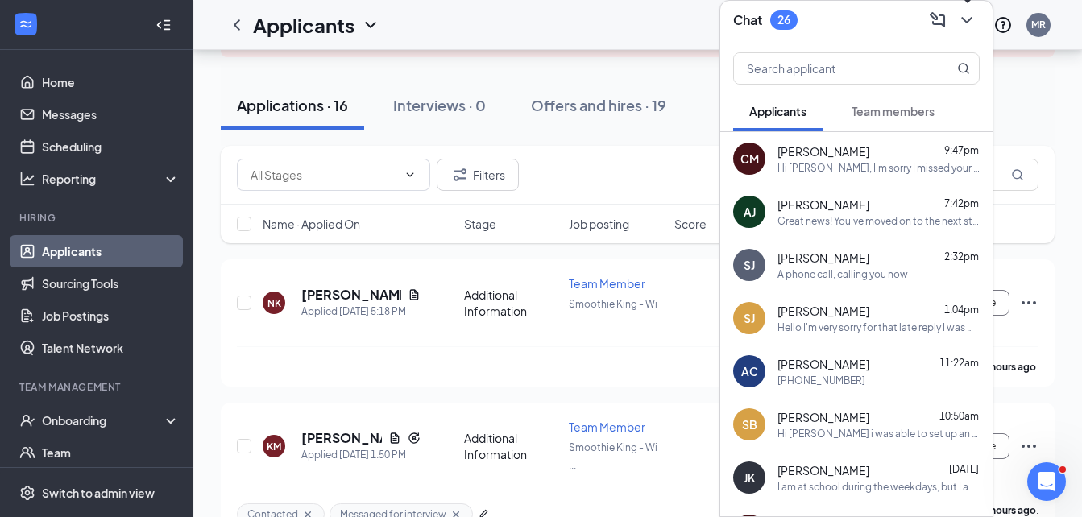
click at [968, 20] on icon "ChevronDown" at bounding box center [966, 20] width 10 height 6
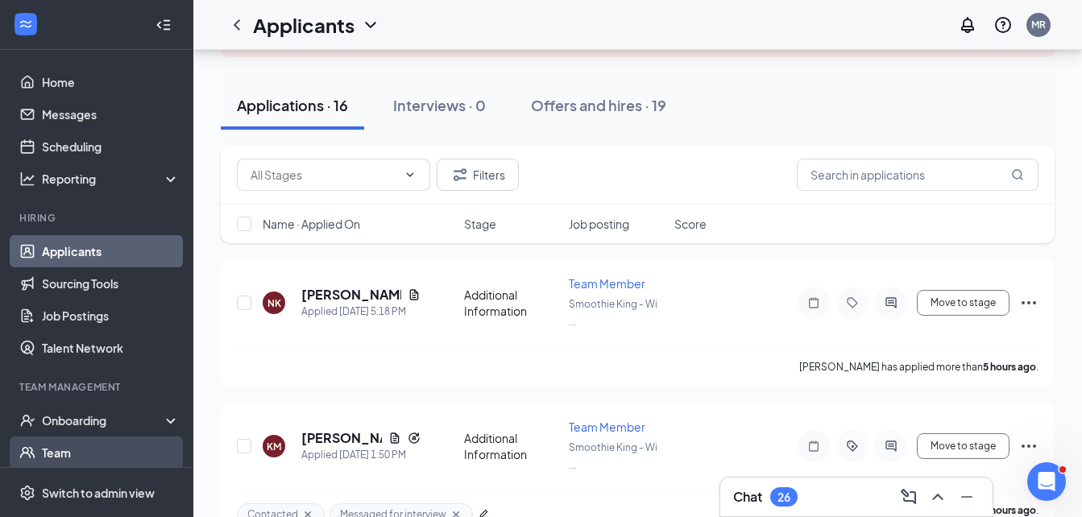
click at [77, 442] on link "Team" at bounding box center [111, 453] width 138 height 32
